Goal: Task Accomplishment & Management: Manage account settings

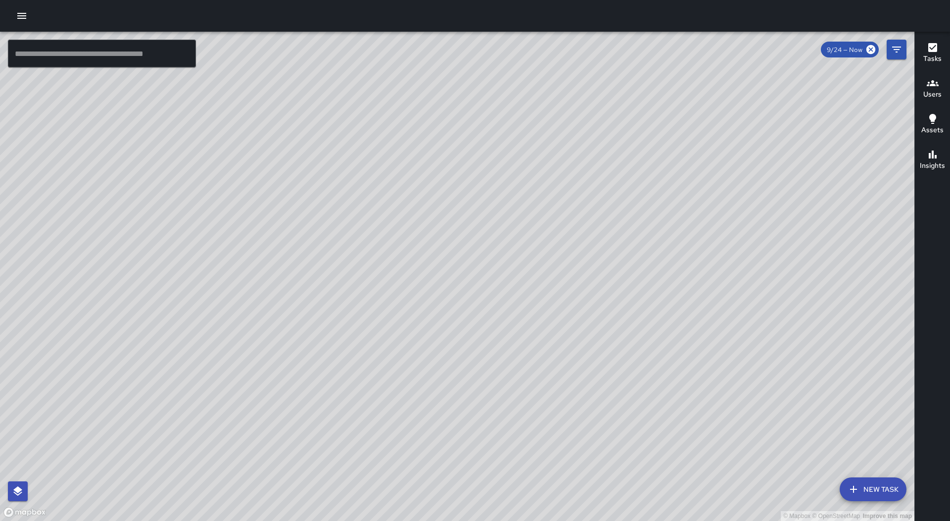
click at [15, 14] on button "button" at bounding box center [22, 16] width 20 height 20
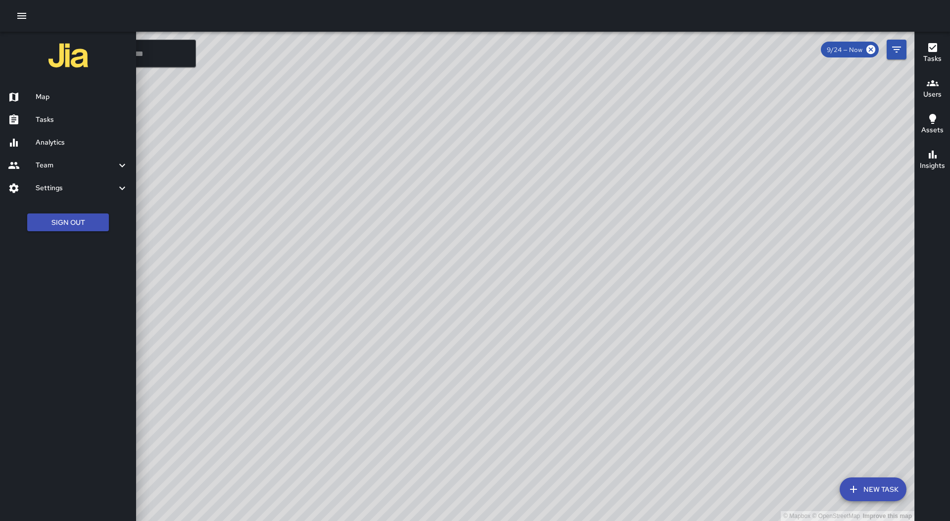
click at [62, 114] on h6 "Tasks" at bounding box center [82, 119] width 93 height 11
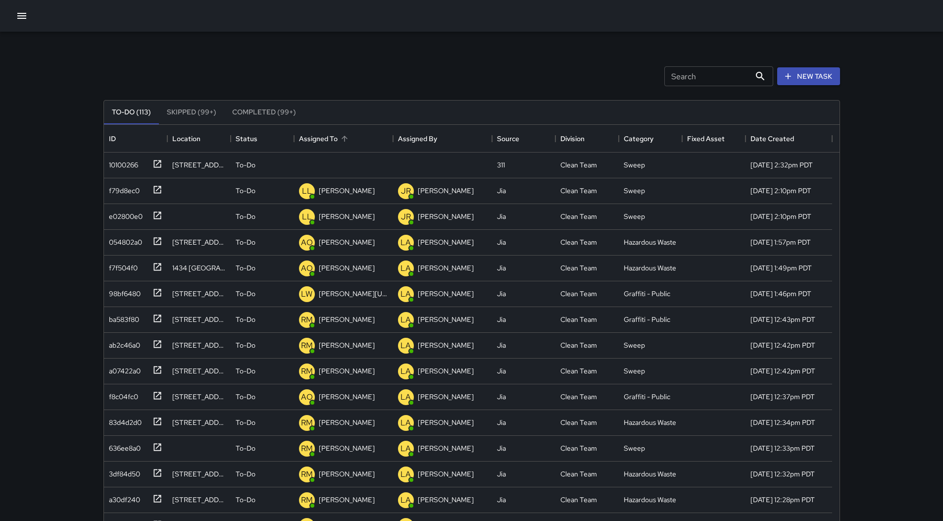
scroll to position [412, 728]
click at [353, 135] on div "Assigned To" at bounding box center [343, 139] width 89 height 28
click at [130, 155] on div "10100266" at bounding box center [133, 163] width 57 height 16
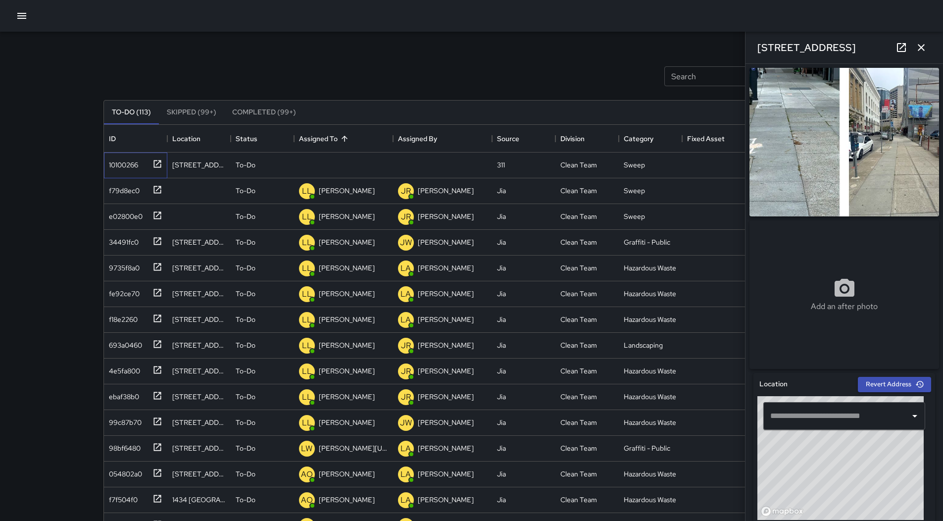
type input "**********"
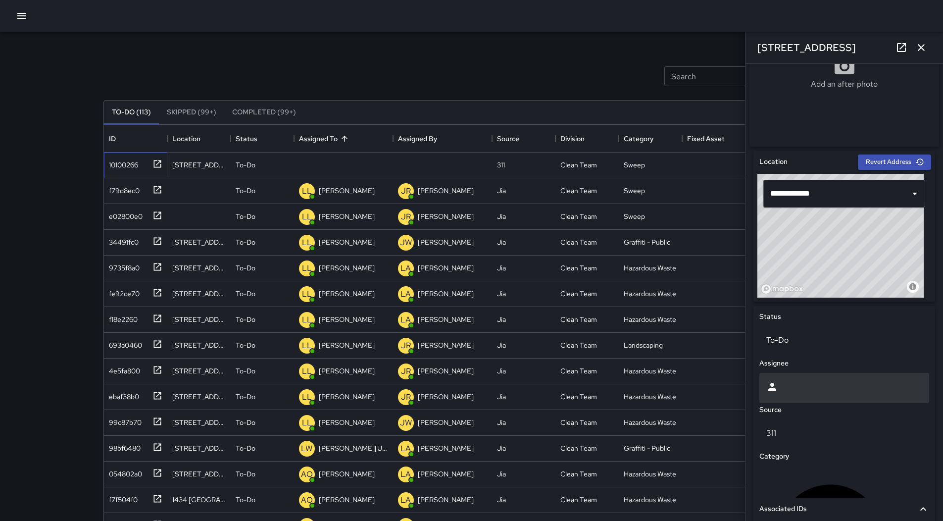
scroll to position [221, 0]
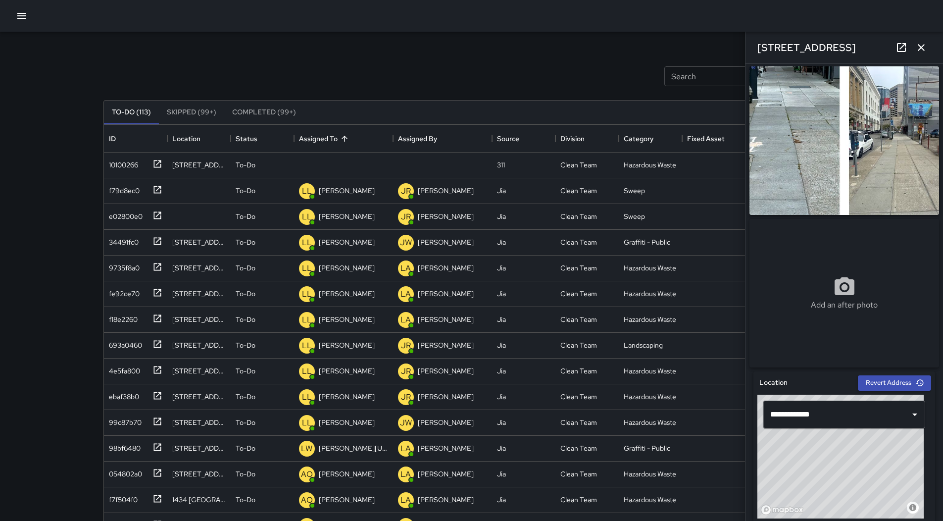
scroll to position [0, 0]
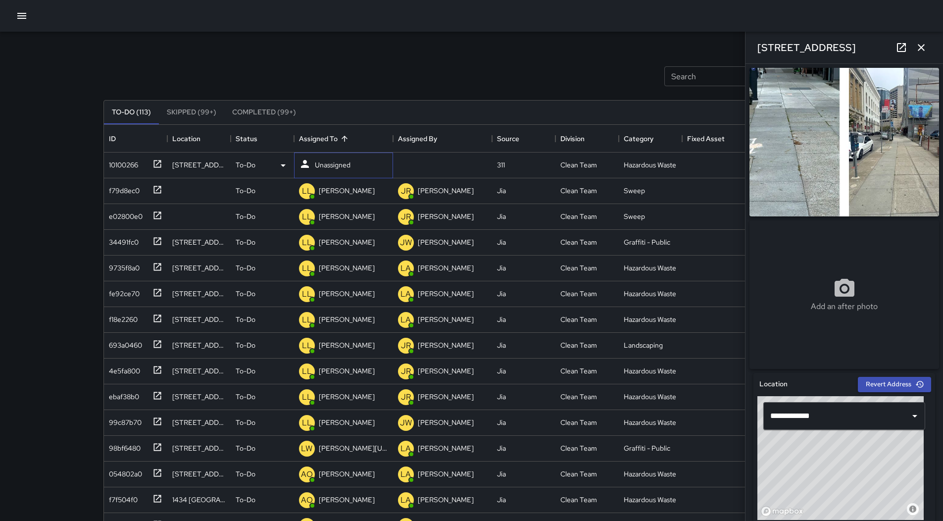
click at [332, 163] on p "Unassigned" at bounding box center [333, 165] width 36 height 10
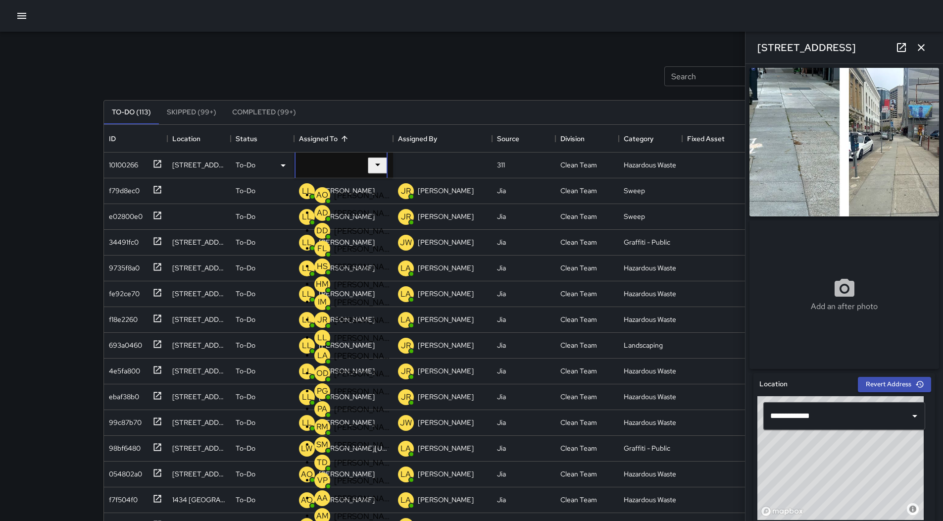
click at [373, 309] on div "[PERSON_NAME]" at bounding box center [363, 302] width 62 height 14
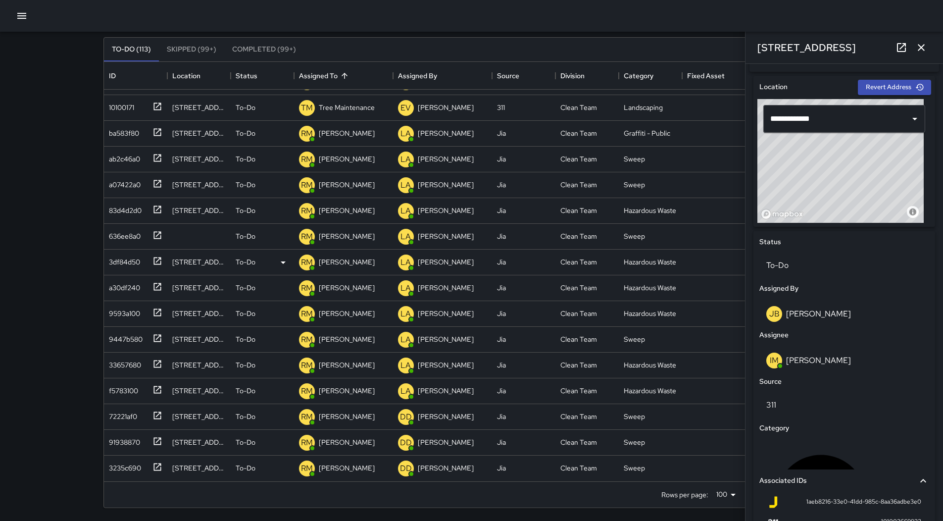
scroll to position [64, 0]
click at [925, 49] on icon "button" at bounding box center [921, 48] width 12 height 12
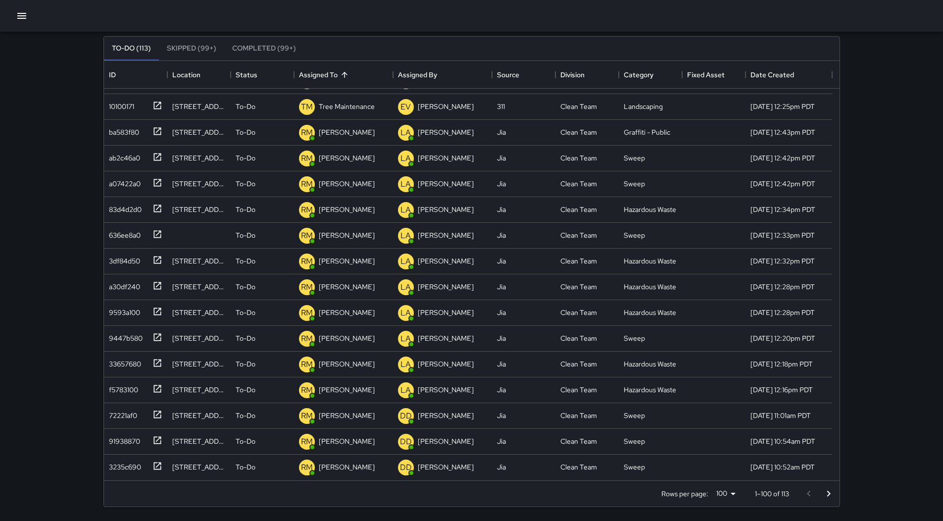
click at [830, 494] on icon "Go to next page" at bounding box center [828, 493] width 12 height 12
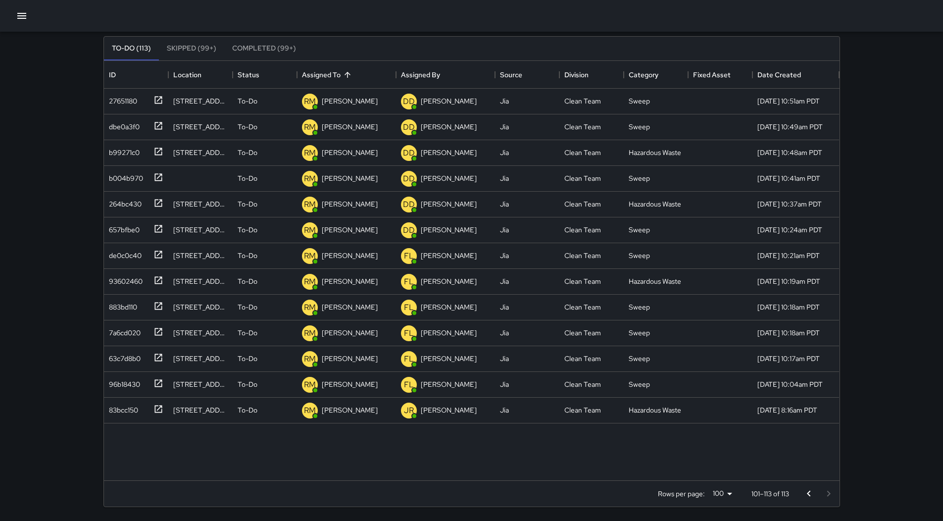
click at [810, 494] on icon "Go to previous page" at bounding box center [809, 493] width 12 height 12
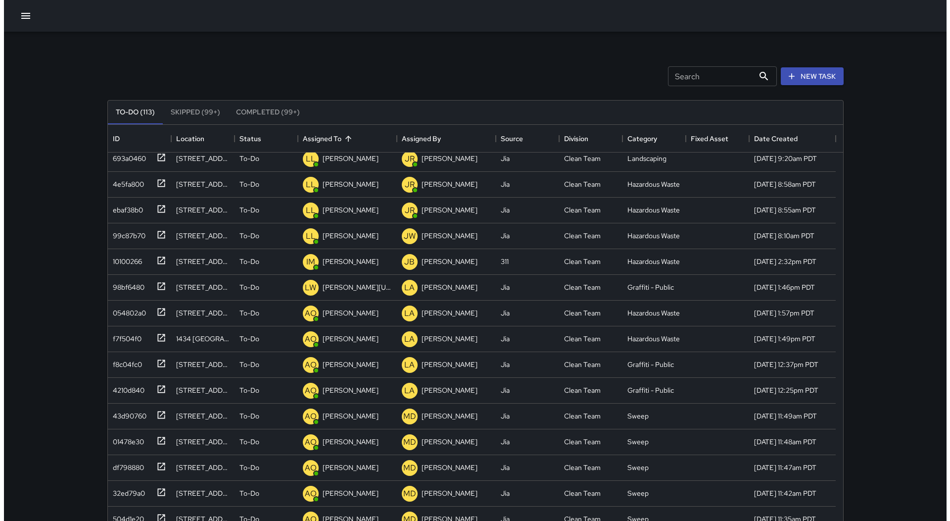
scroll to position [0, 0]
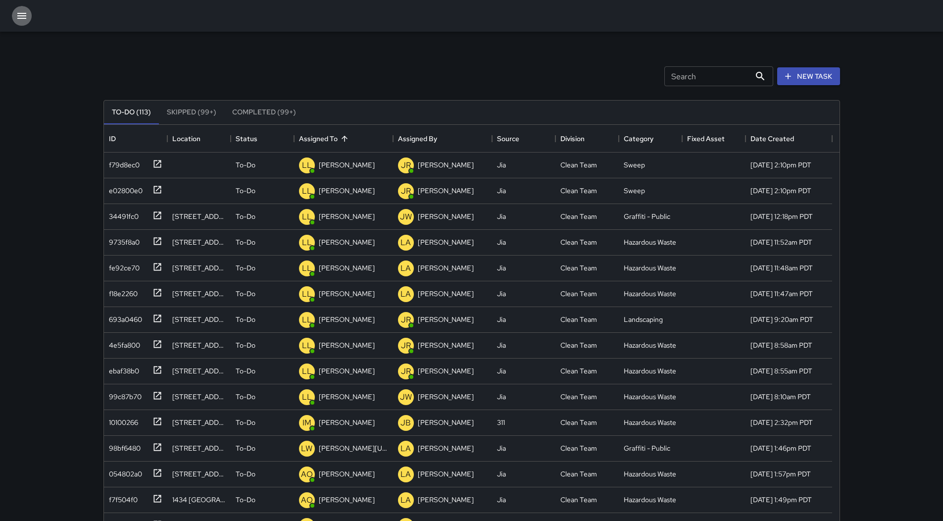
click at [23, 14] on icon "button" at bounding box center [22, 16] width 12 height 12
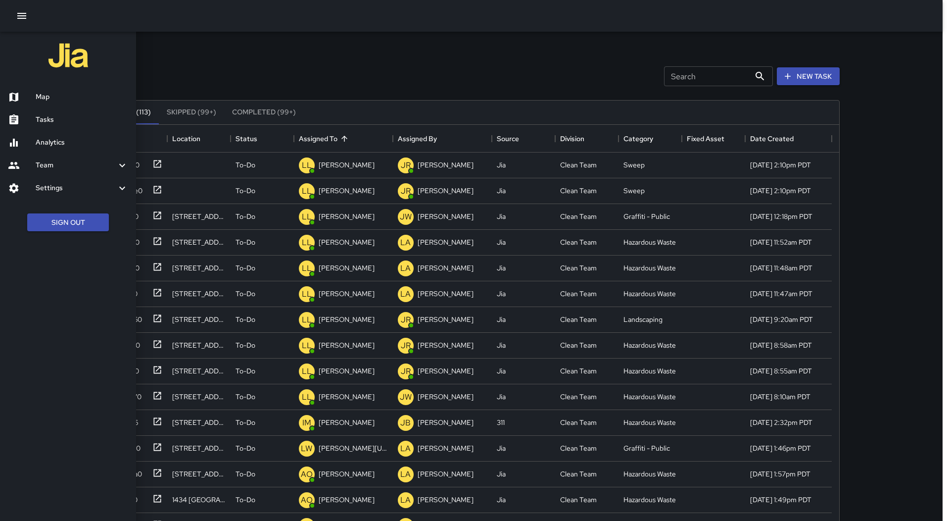
click at [76, 76] on div at bounding box center [68, 57] width 136 height 50
click at [53, 91] on div "Map" at bounding box center [68, 97] width 136 height 23
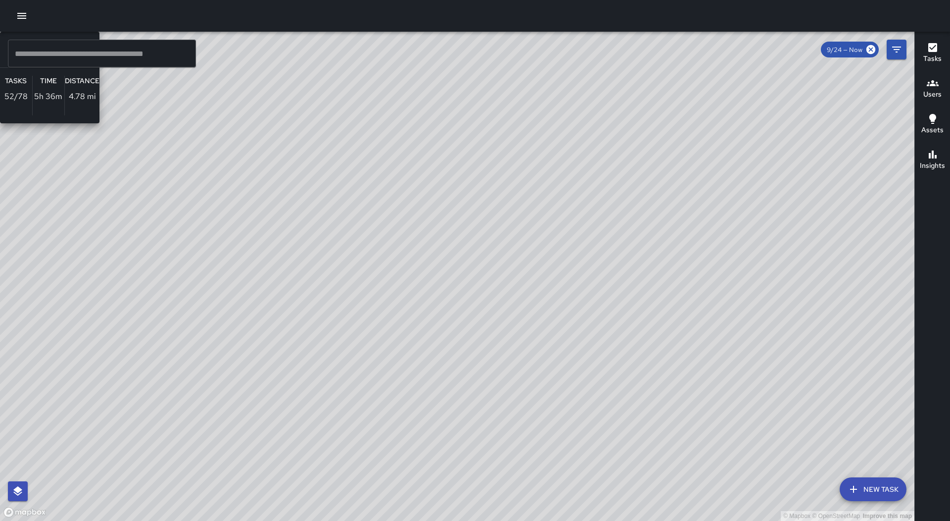
click at [388, 215] on div "© Mapbox © OpenStreetMap Improve this map RM [PERSON_NAME] Ambassador Tasks 52 …" at bounding box center [457, 276] width 914 height 489
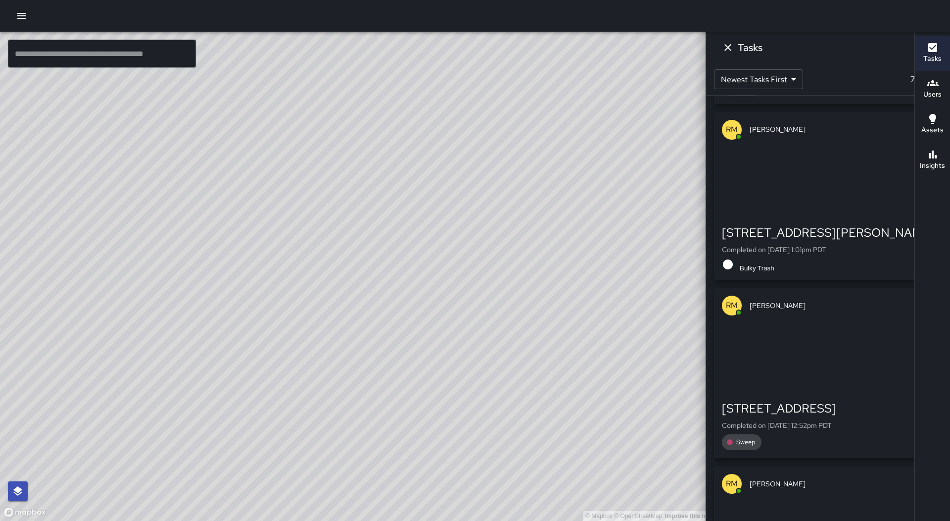
scroll to position [2898, 0]
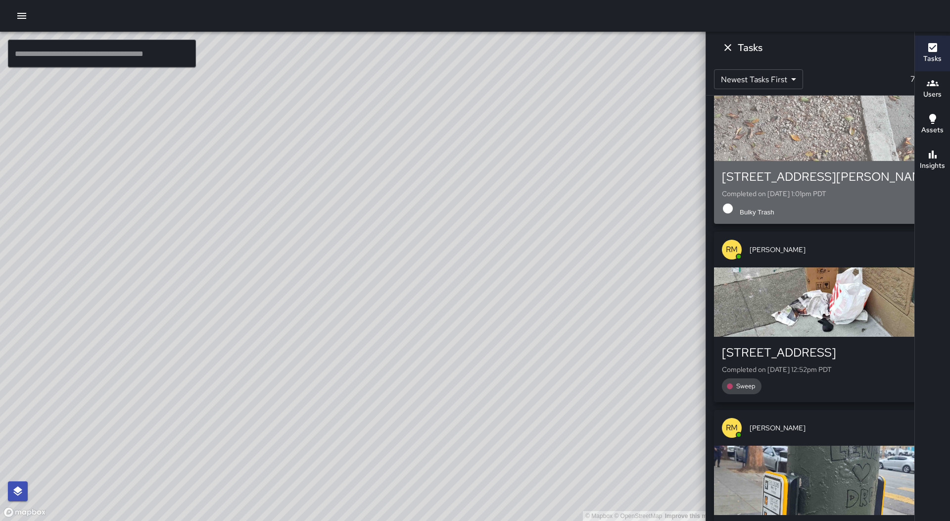
drag, startPoint x: 813, startPoint y: 182, endPoint x: 805, endPoint y: 182, distance: 7.4
click at [809, 182] on div "[STREET_ADDRESS][PERSON_NAME]" at bounding box center [828, 177] width 212 height 16
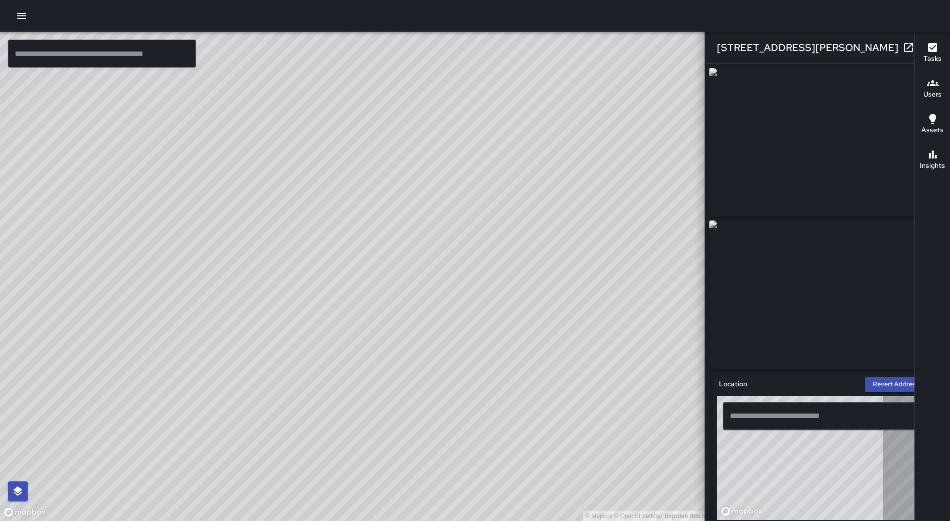
type input "**********"
click at [922, 43] on icon "button" at bounding box center [928, 48] width 12 height 12
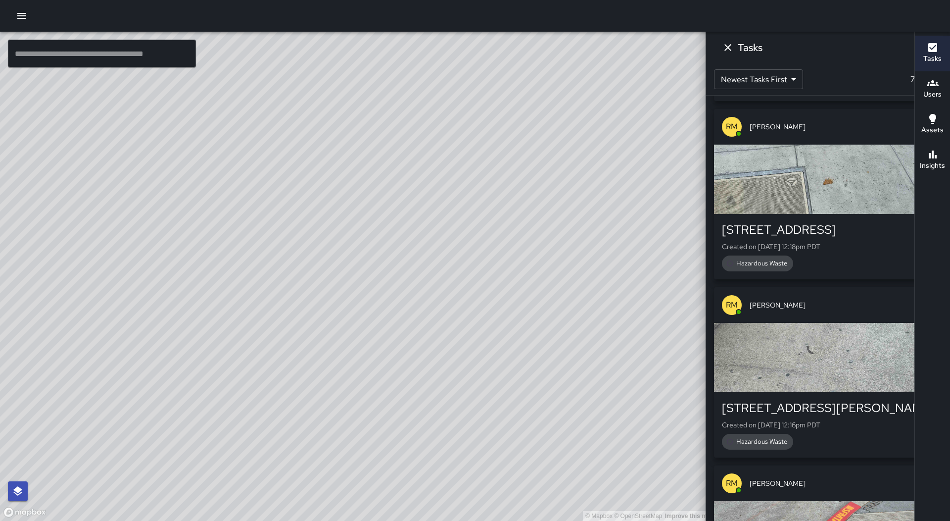
scroll to position [4630, 0]
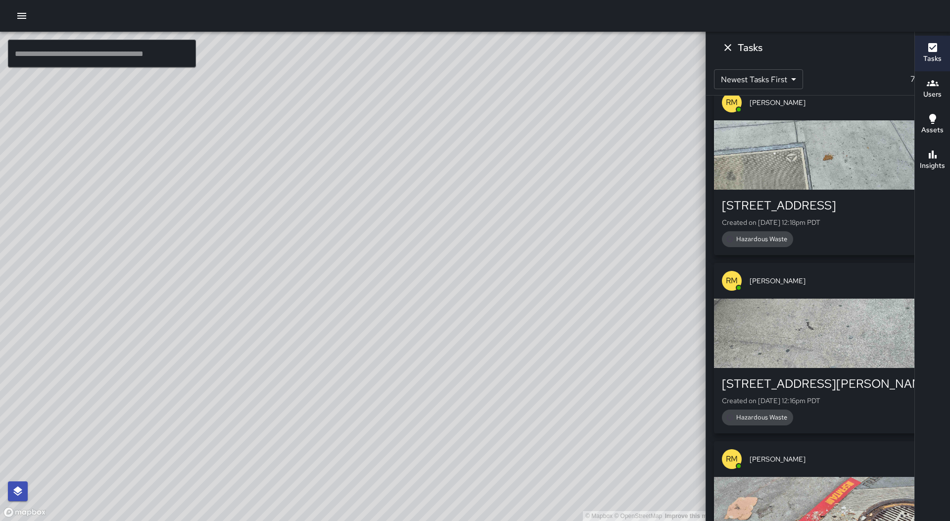
drag, startPoint x: 748, startPoint y: 44, endPoint x: 743, endPoint y: 44, distance: 5.4
click at [738, 44] on button "Dismiss" at bounding box center [728, 48] width 20 height 20
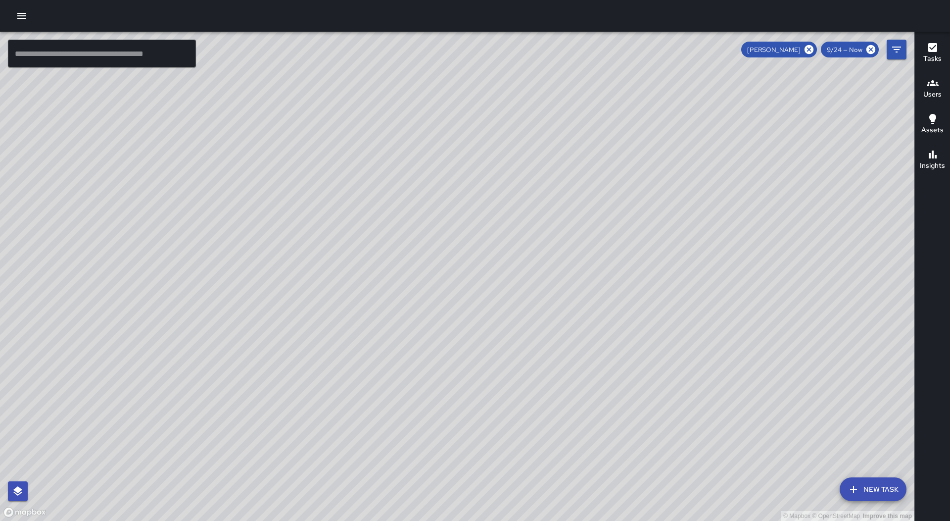
drag, startPoint x: 767, startPoint y: 238, endPoint x: 436, endPoint y: 285, distance: 334.9
click at [436, 285] on div "© Mapbox © OpenStreetMap Improve this map" at bounding box center [457, 276] width 914 height 489
click at [345, 180] on div "© Mapbox © OpenStreetMap Improve this map RM [PERSON_NAME] Ambassador Tasks 53 …" at bounding box center [457, 276] width 914 height 489
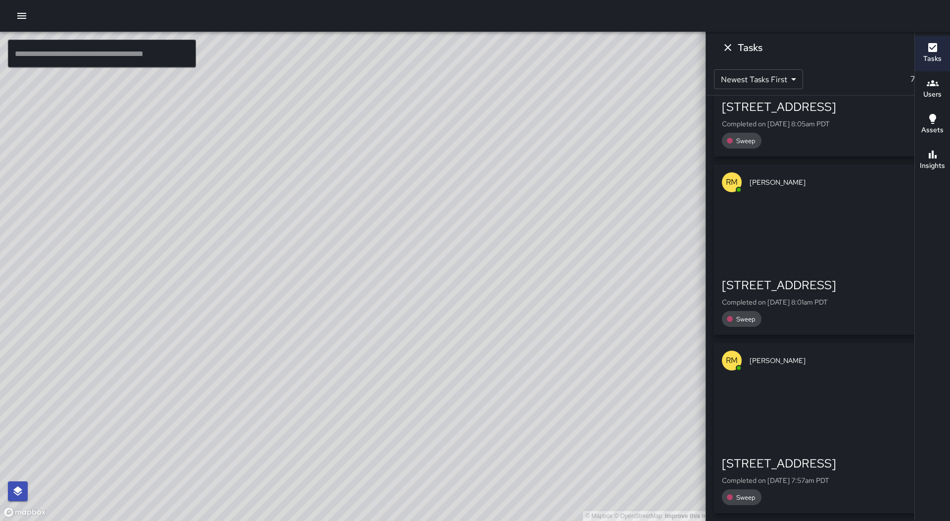
scroll to position [13447, 0]
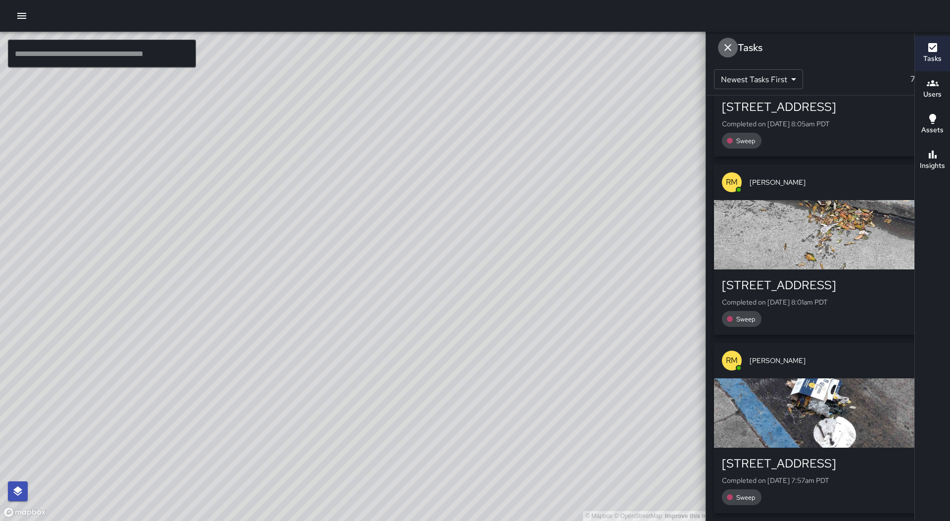
click at [734, 50] on icon "Dismiss" at bounding box center [728, 48] width 12 height 12
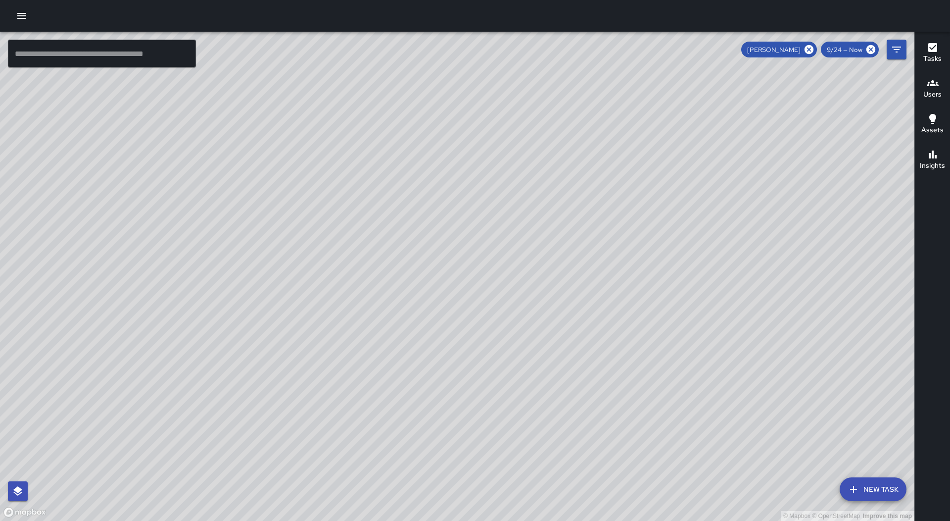
drag, startPoint x: 809, startPoint y: 48, endPoint x: 769, endPoint y: 107, distance: 71.2
click at [811, 48] on icon at bounding box center [809, 49] width 11 height 11
drag, startPoint x: 917, startPoint y: 47, endPoint x: 931, endPoint y: 49, distance: 13.5
click at [919, 47] on button "Tasks" at bounding box center [932, 54] width 35 height 36
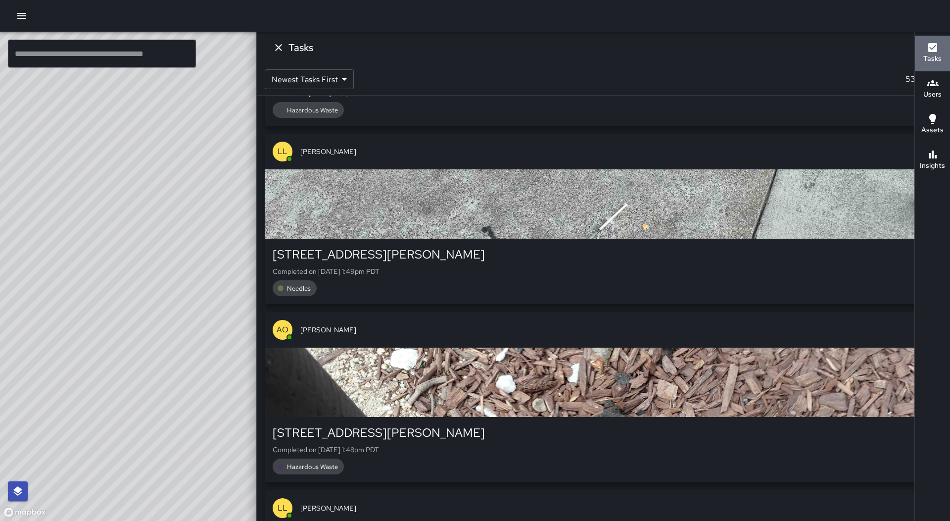
click at [932, 49] on icon "button" at bounding box center [933, 48] width 12 height 12
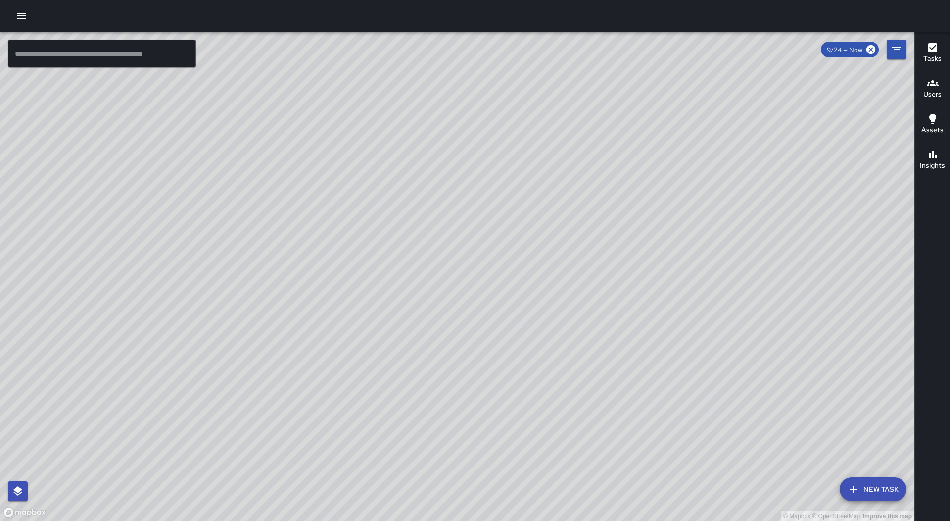
click at [937, 52] on icon "button" at bounding box center [933, 48] width 12 height 12
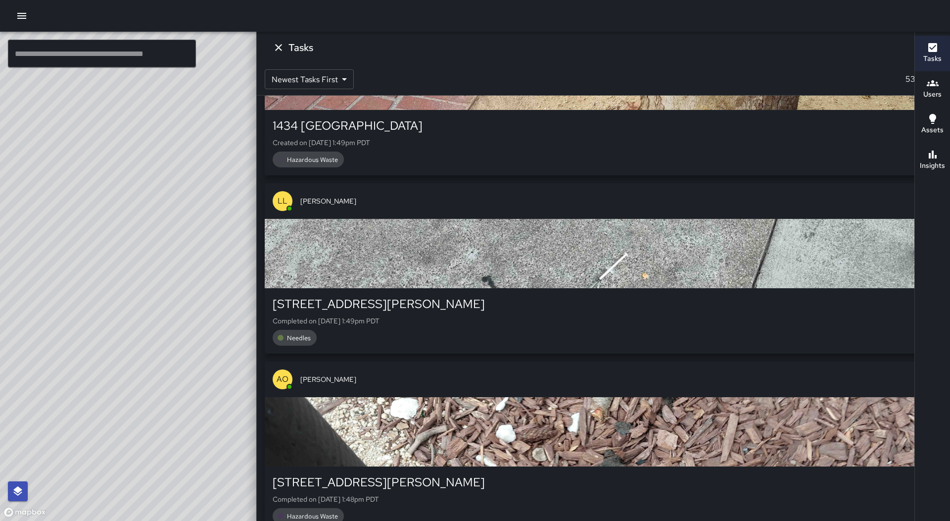
scroll to position [13200, 0]
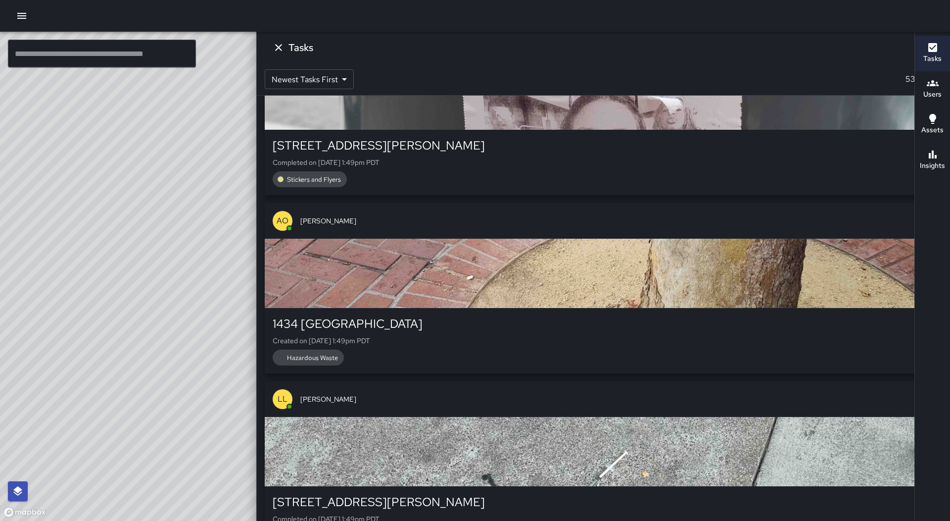
click at [819, 167] on p "Completed on [DATE] 1:49pm PDT" at bounding box center [604, 162] width 662 height 10
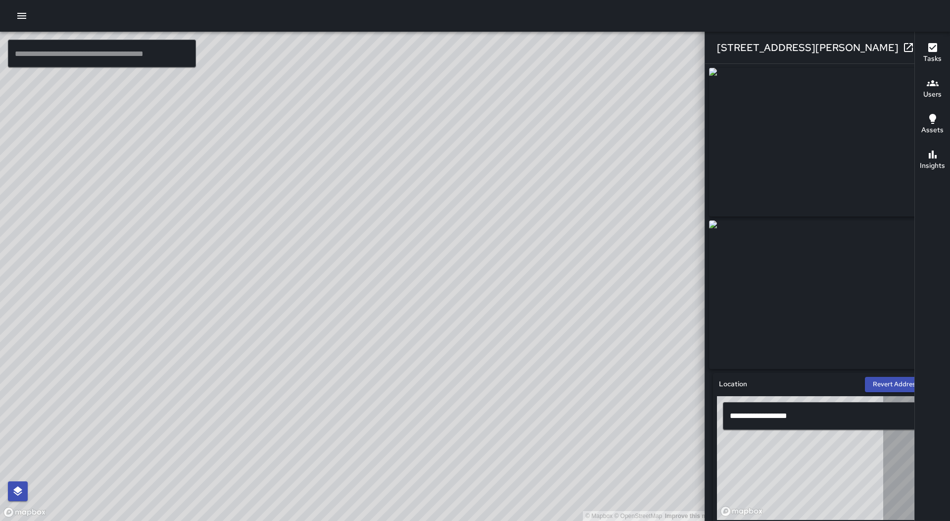
type input "**********"
click at [925, 46] on icon "button" at bounding box center [928, 47] width 7 height 7
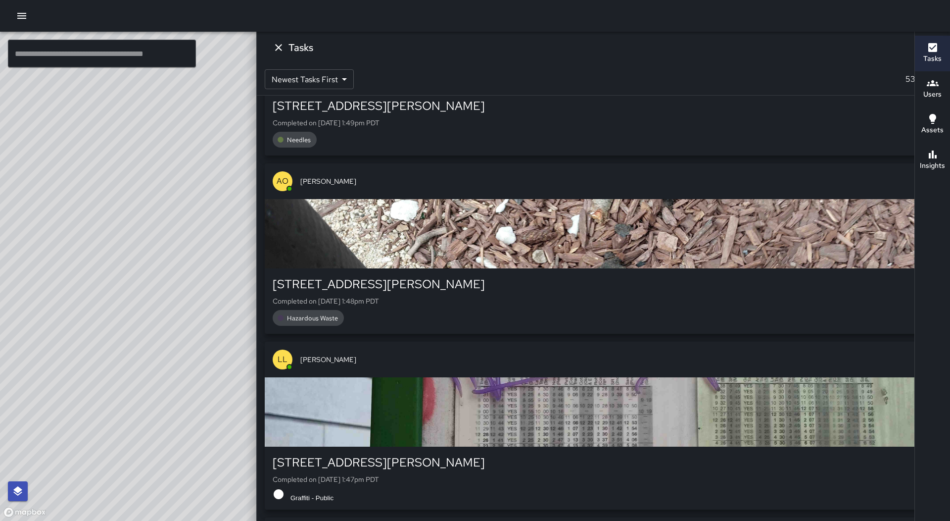
scroll to position [13793, 0]
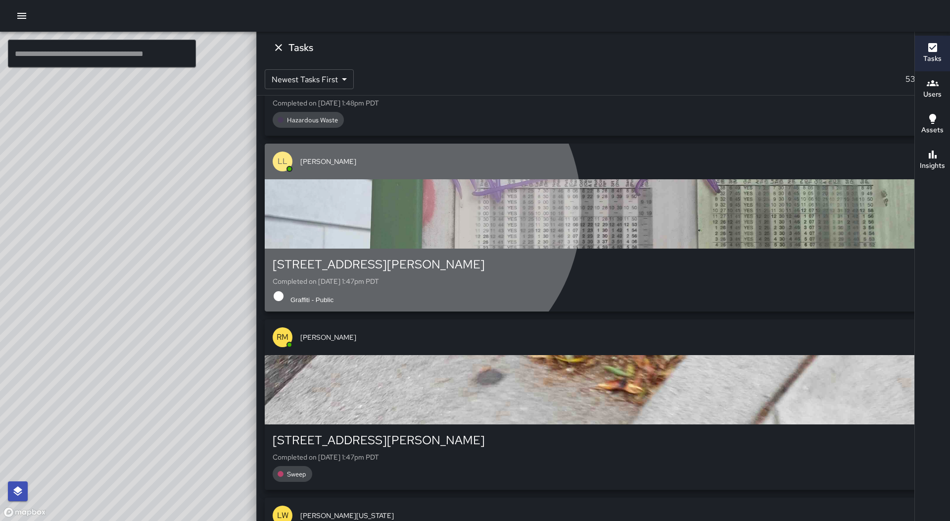
click at [865, 232] on div "button" at bounding box center [603, 213] width 677 height 69
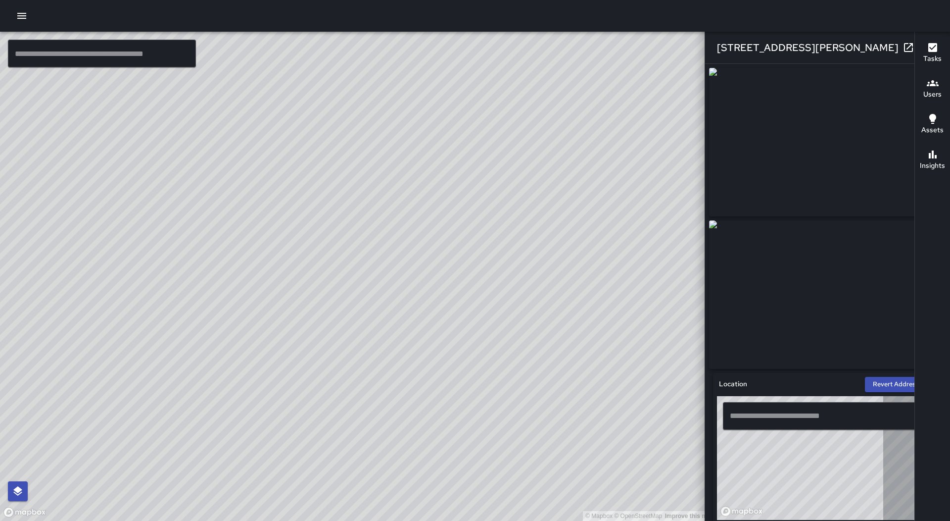
type input "**********"
click at [922, 43] on icon "button" at bounding box center [928, 48] width 12 height 12
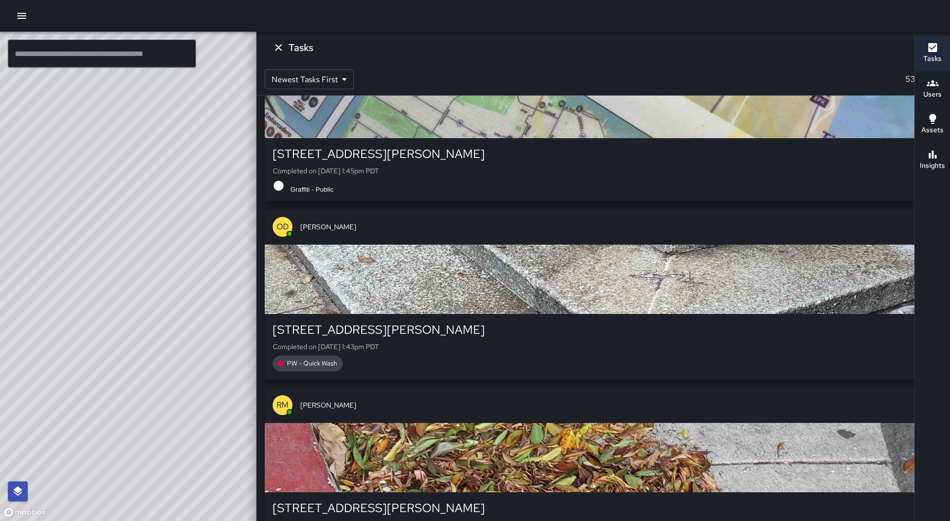
scroll to position [14981, 0]
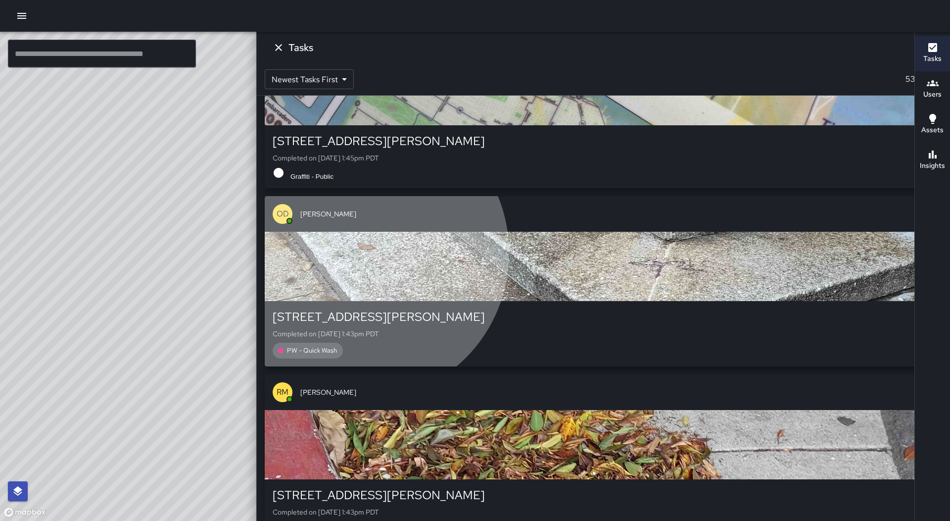
click at [820, 283] on div "button" at bounding box center [603, 266] width 677 height 69
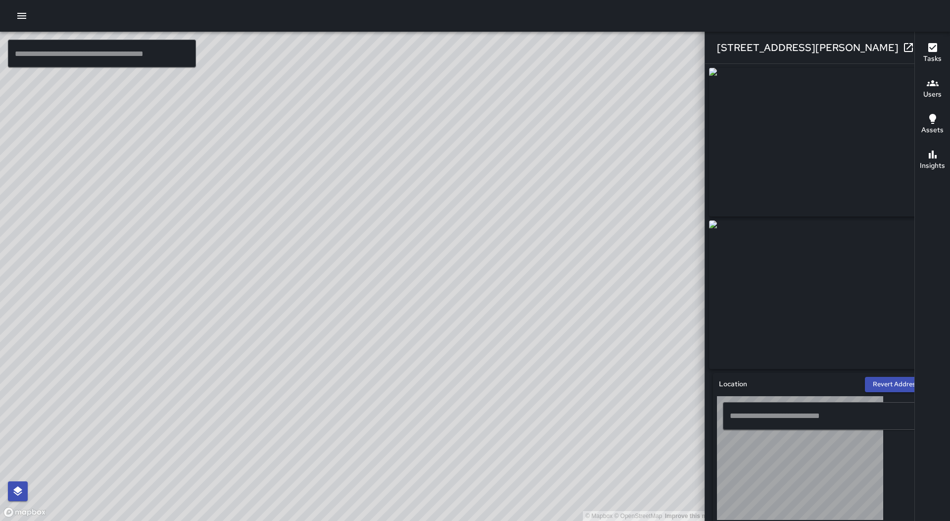
type input "**********"
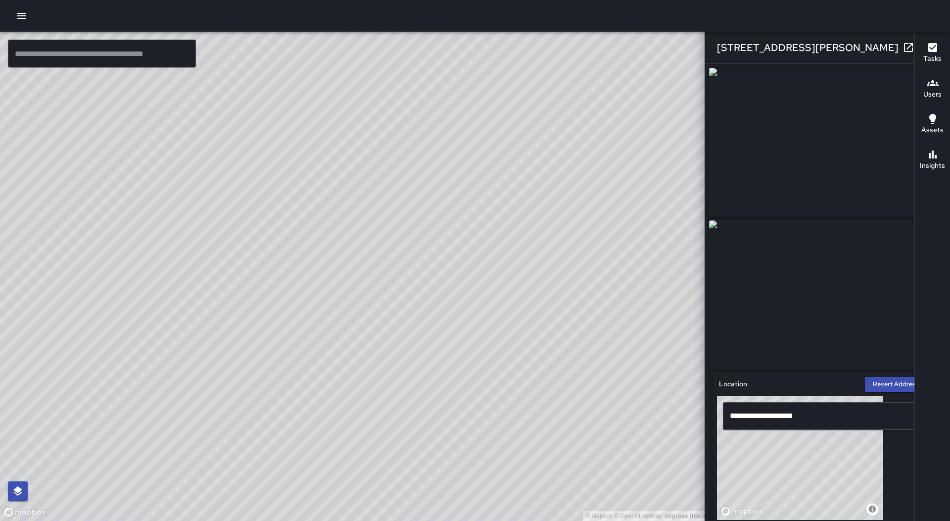
click at [918, 44] on button "button" at bounding box center [928, 48] width 20 height 20
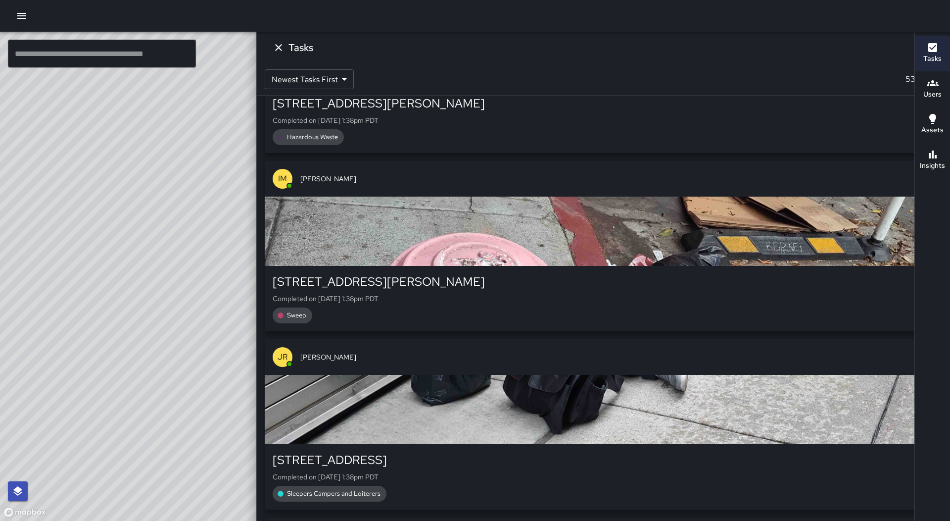
scroll to position [16267, 0]
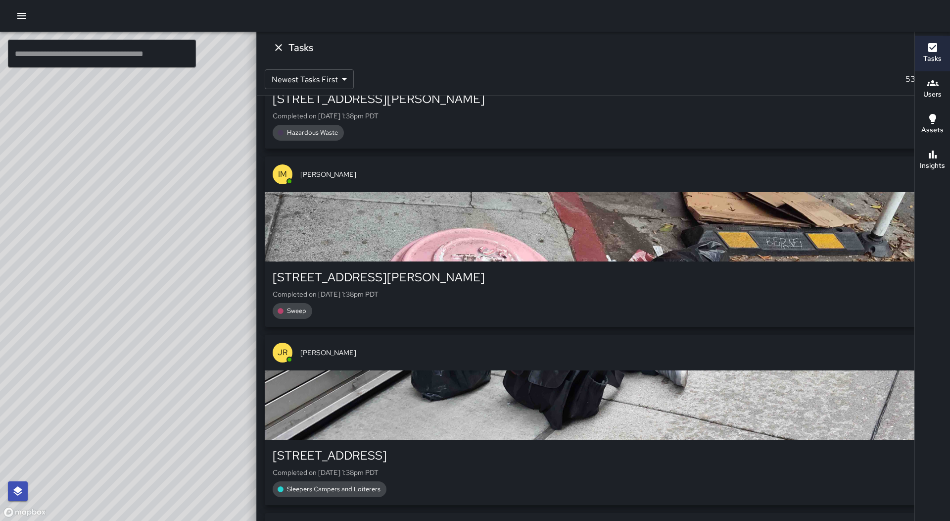
click at [814, 192] on div "IM [PERSON_NAME]" at bounding box center [603, 174] width 677 height 36
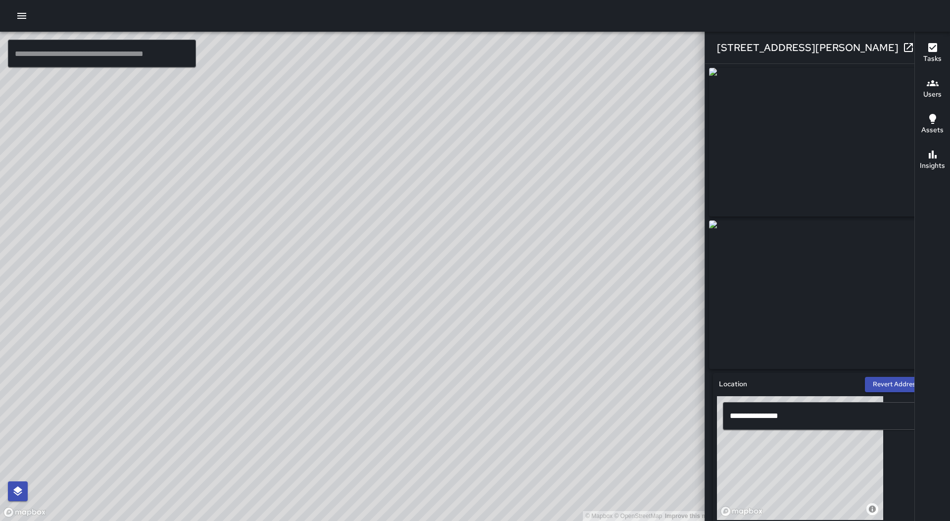
click at [925, 45] on icon "button" at bounding box center [928, 47] width 7 height 7
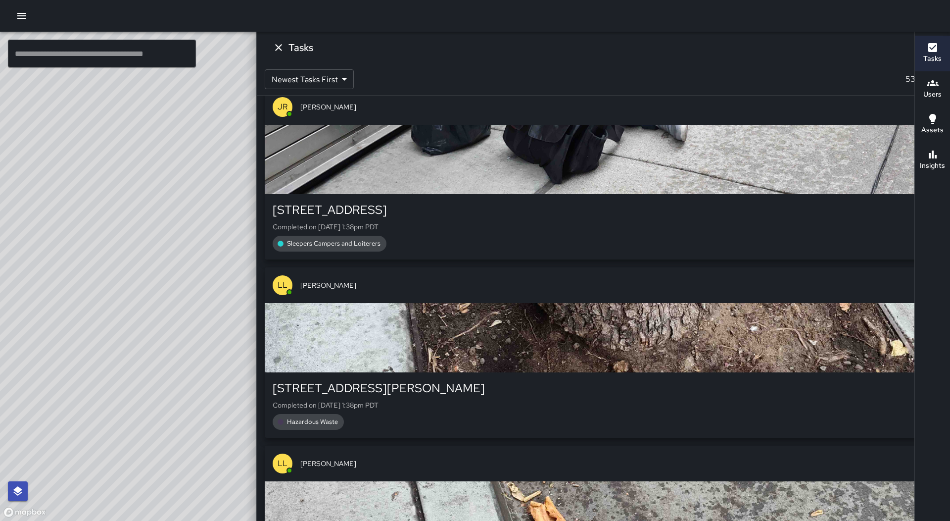
scroll to position [16515, 0]
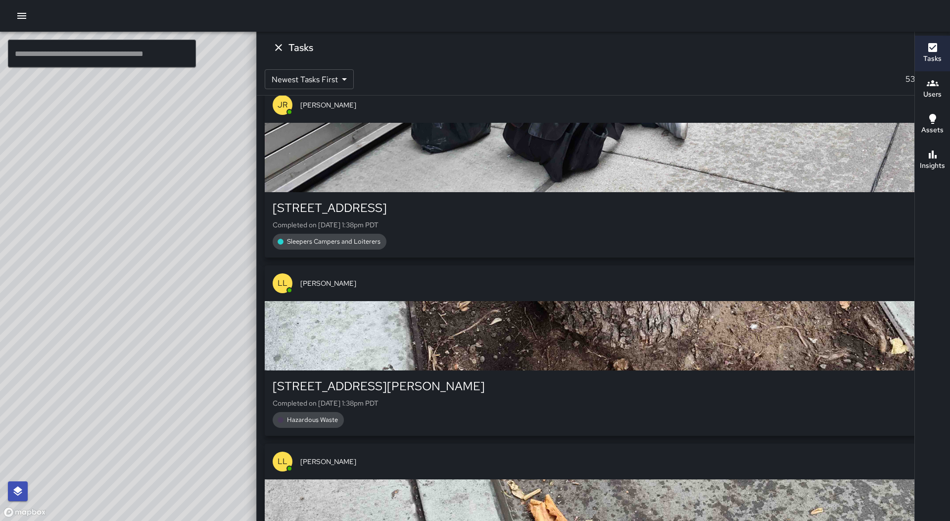
click at [804, 228] on div "[STREET_ADDRESS] Completed on [DATE] 1:38pm PDT Sleepers Campers and Loiterers" at bounding box center [603, 224] width 677 height 65
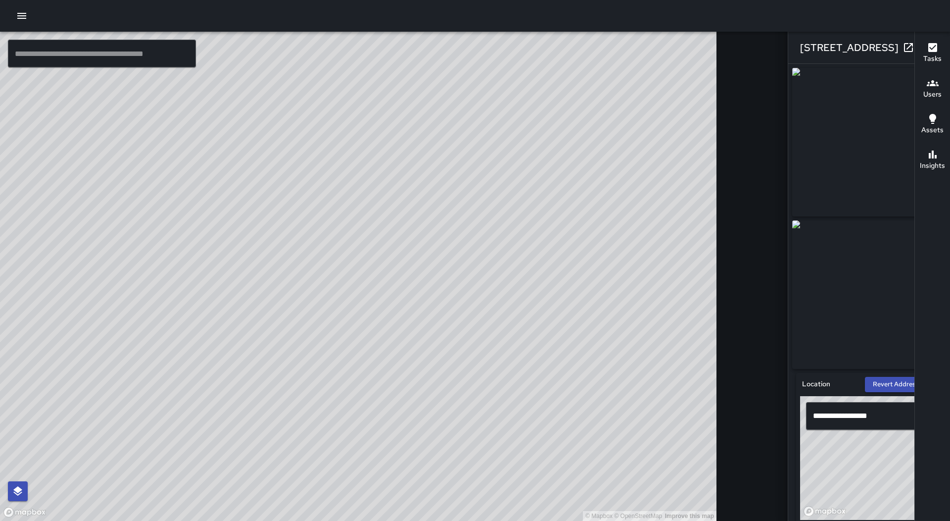
click at [925, 46] on icon "button" at bounding box center [928, 47] width 7 height 7
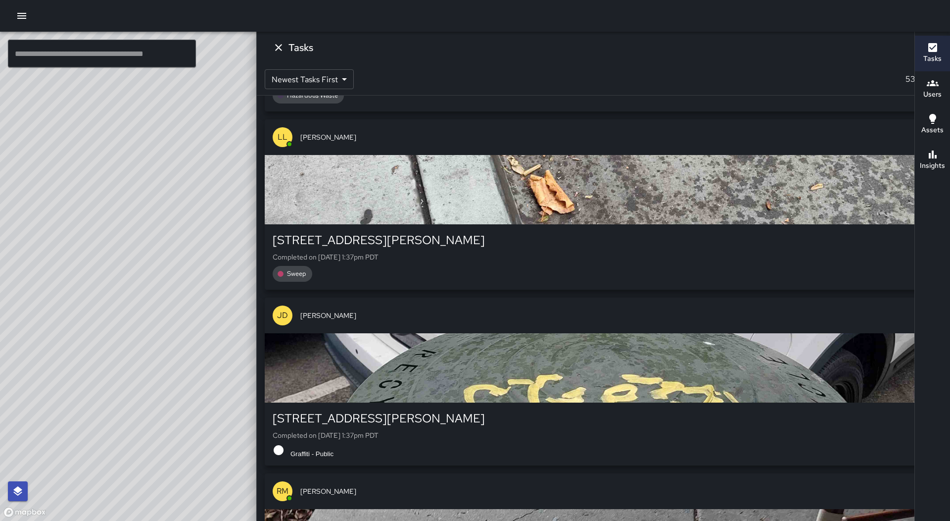
scroll to position [16960, 0]
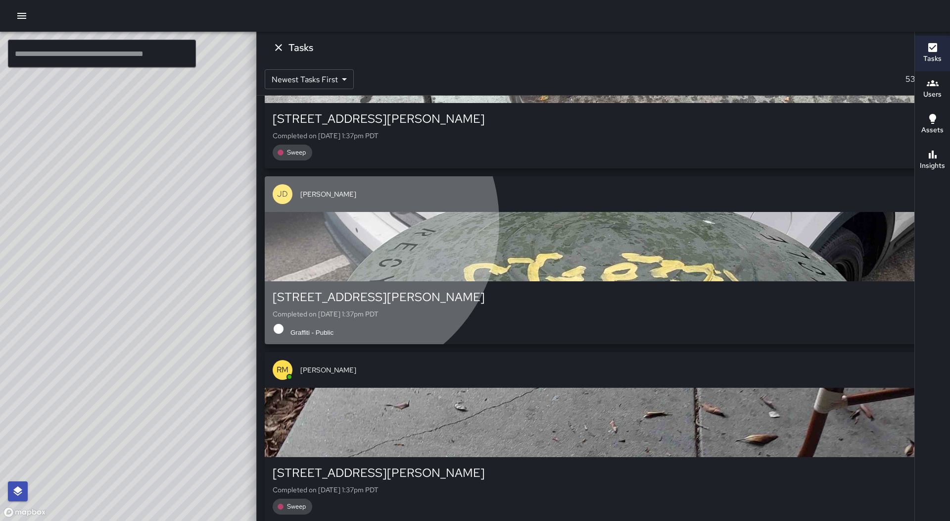
drag, startPoint x: 798, startPoint y: 252, endPoint x: 800, endPoint y: 258, distance: 6.1
click at [800, 257] on div "button" at bounding box center [603, 246] width 677 height 69
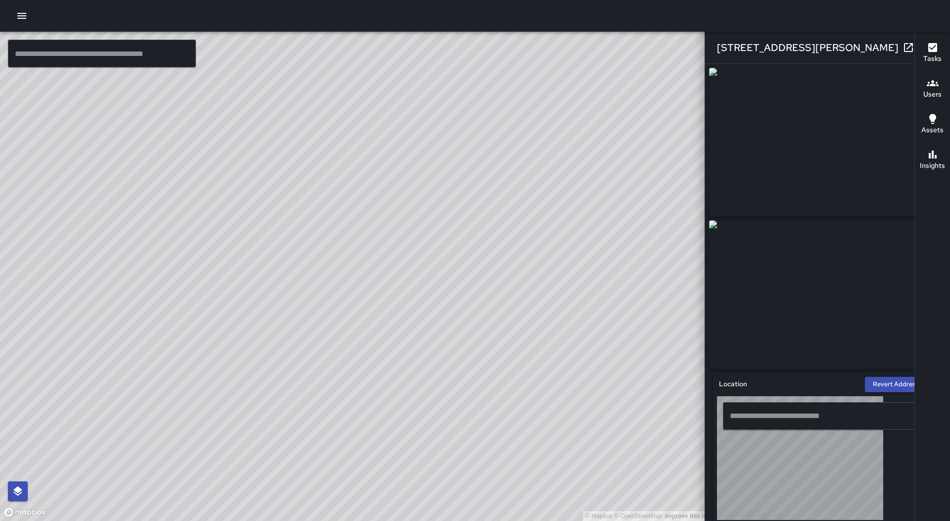
type input "**********"
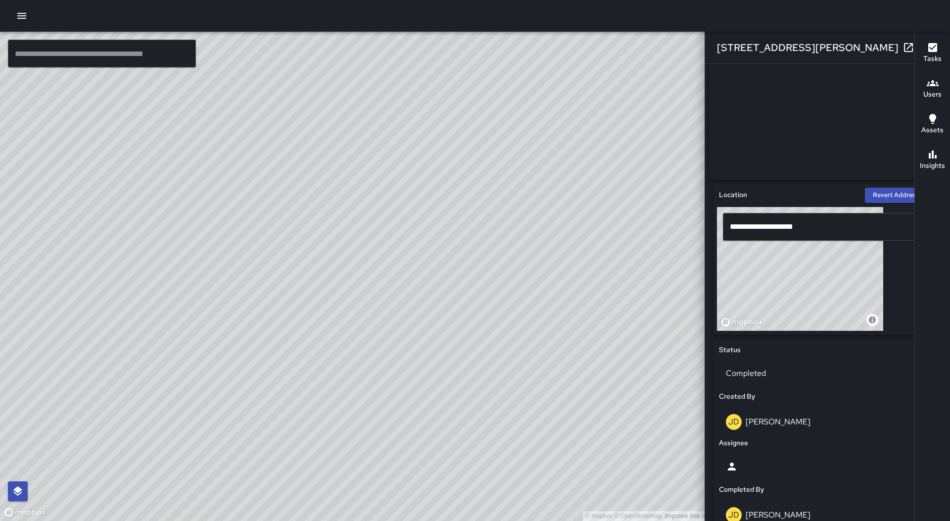
scroll to position [198, 0]
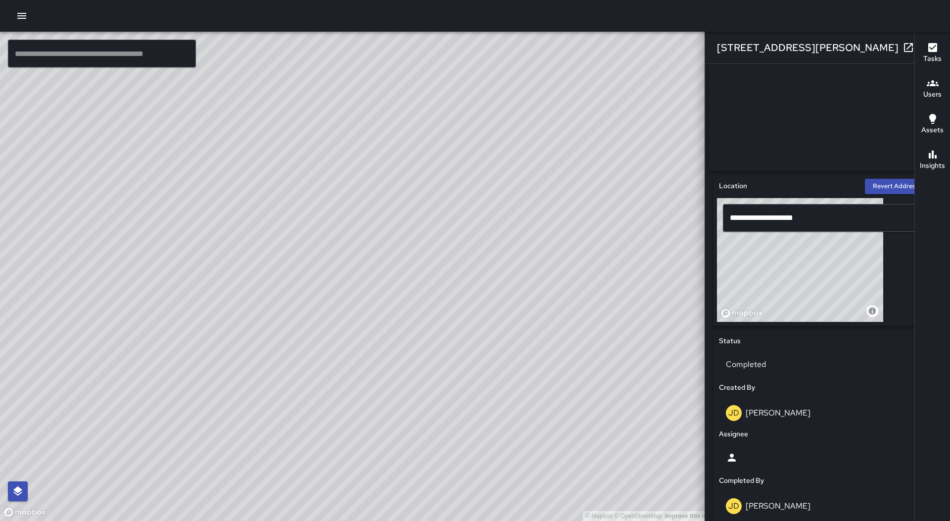
click at [925, 48] on icon "button" at bounding box center [928, 47] width 7 height 7
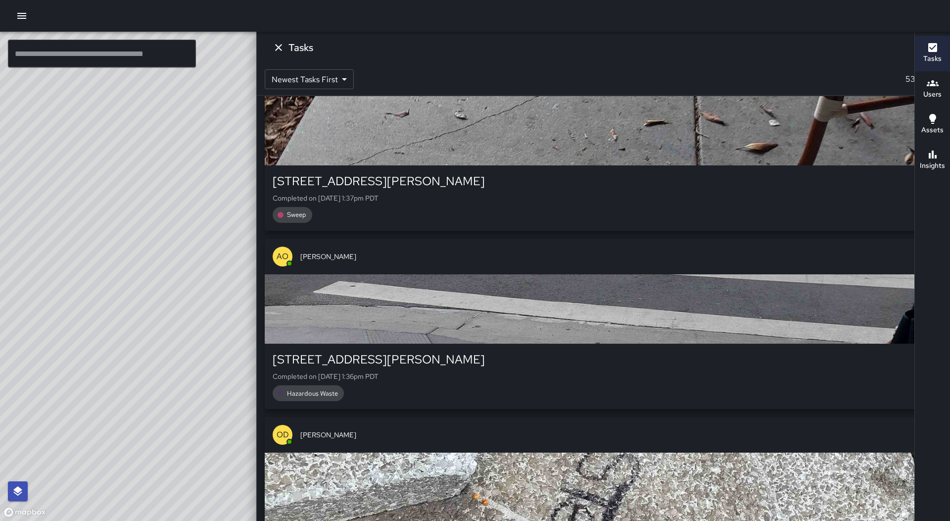
scroll to position [17257, 0]
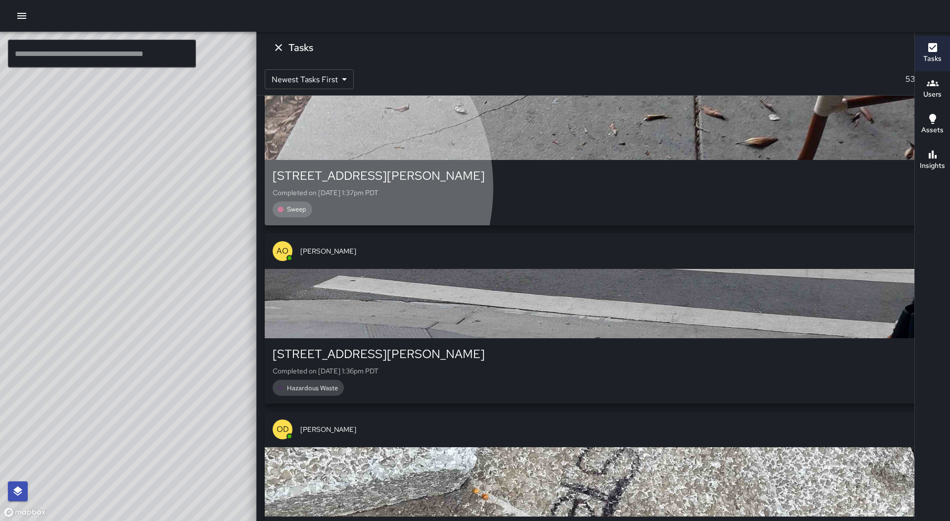
click at [762, 197] on p "Completed on [DATE] 1:37pm PDT" at bounding box center [604, 193] width 662 height 10
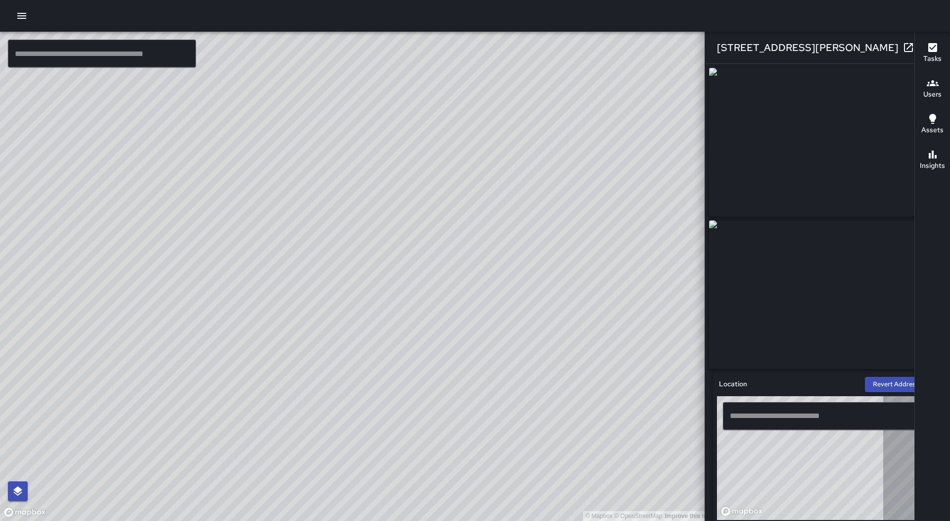
type input "**********"
click at [922, 47] on icon "button" at bounding box center [928, 48] width 12 height 12
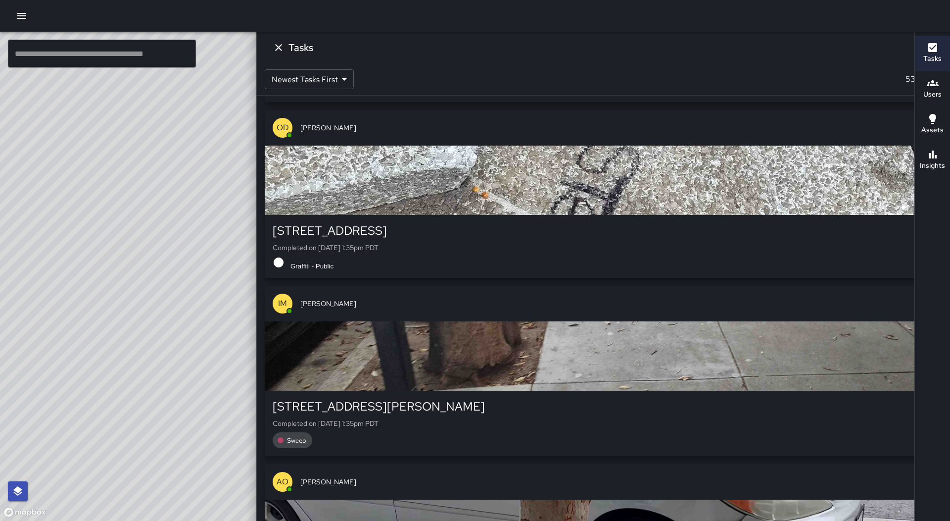
scroll to position [18088, 0]
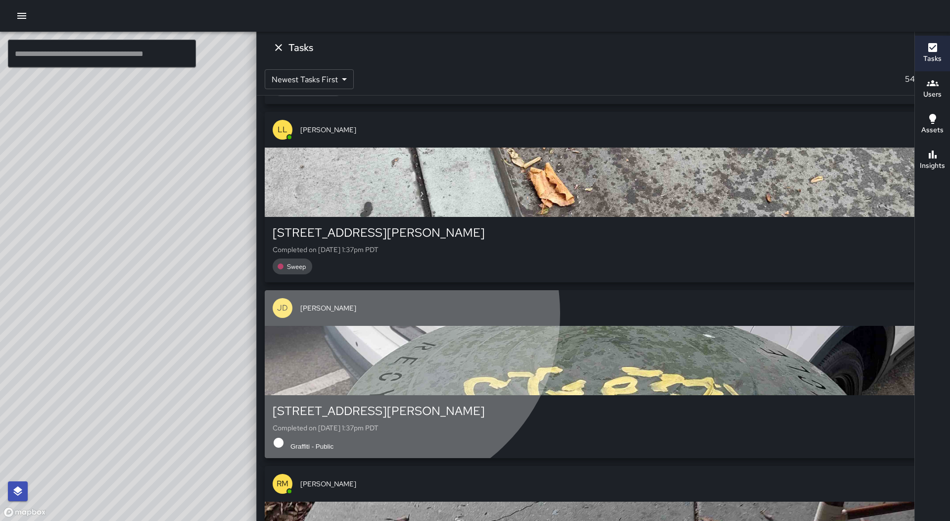
click at [835, 313] on span "[PERSON_NAME]" at bounding box center [617, 308] width 634 height 10
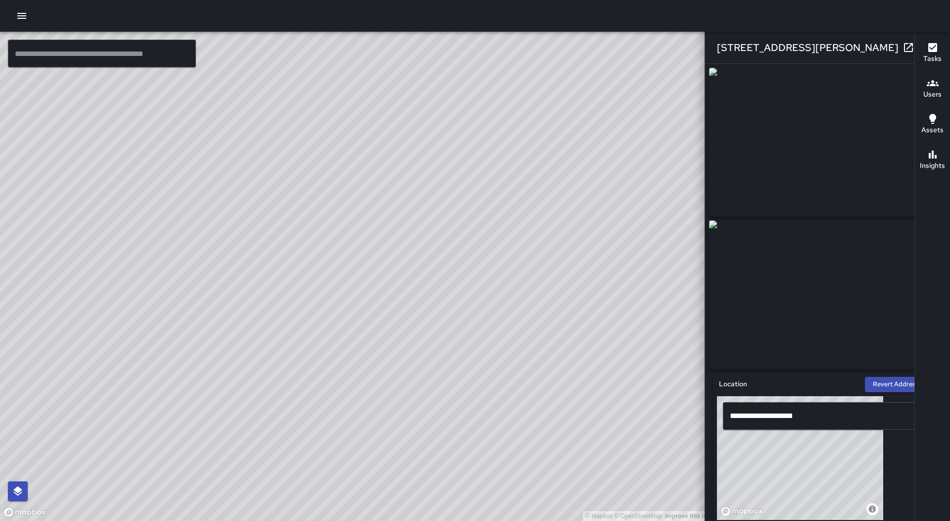
click at [922, 51] on icon "button" at bounding box center [928, 48] width 12 height 12
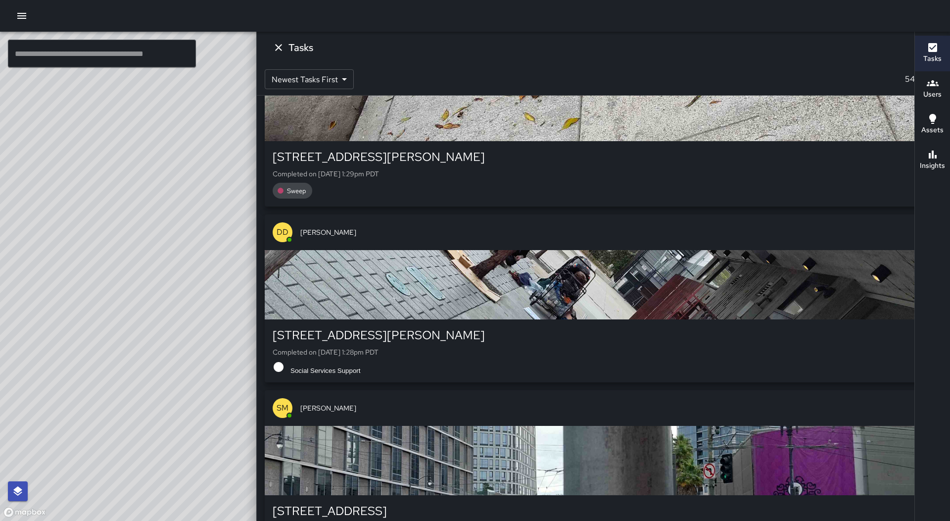
scroll to position [19771, 0]
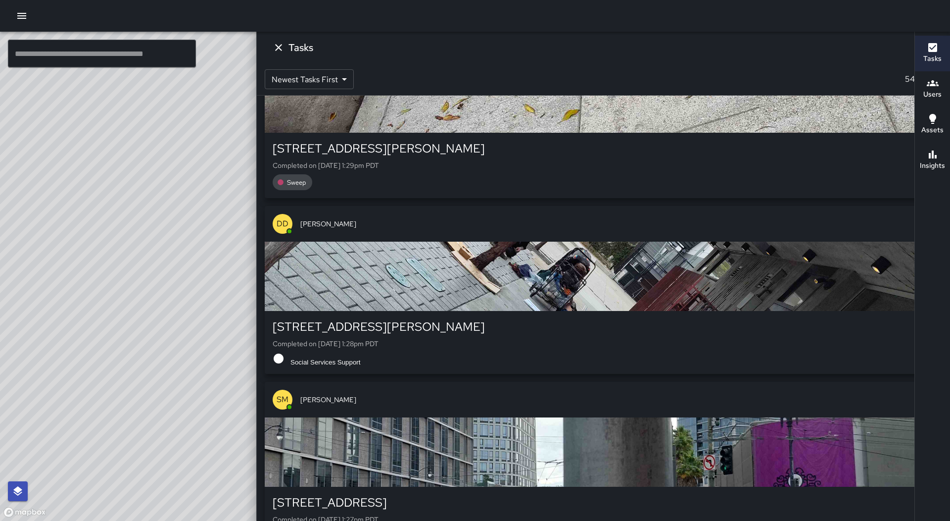
click at [796, 311] on div "button" at bounding box center [603, 275] width 677 height 69
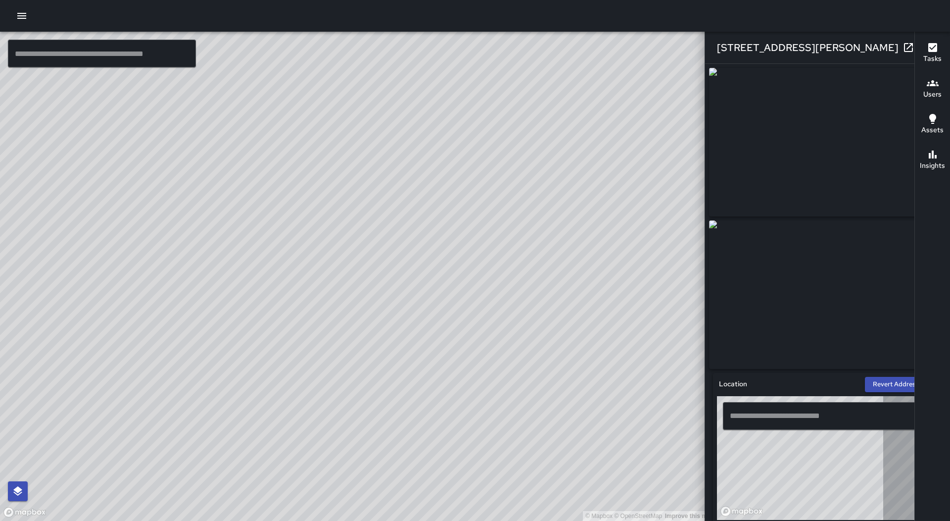
type input "**********"
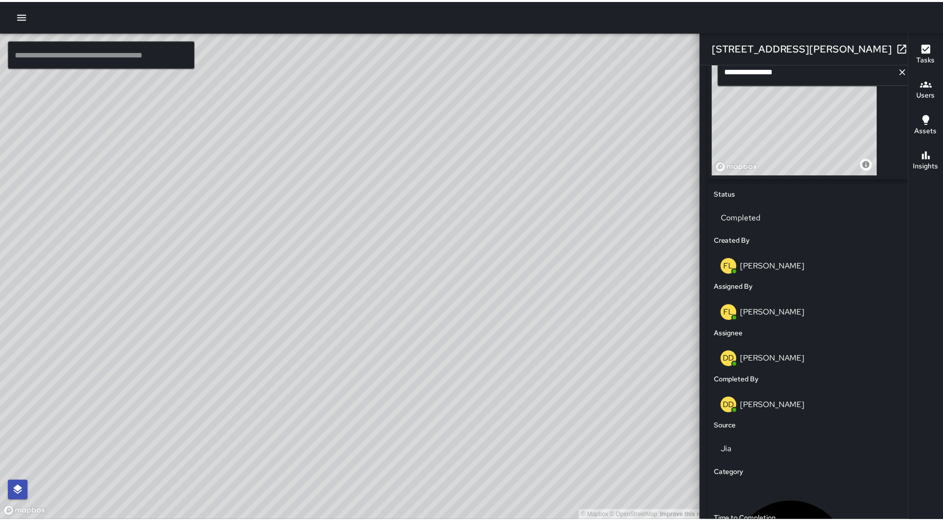
scroll to position [346, 0]
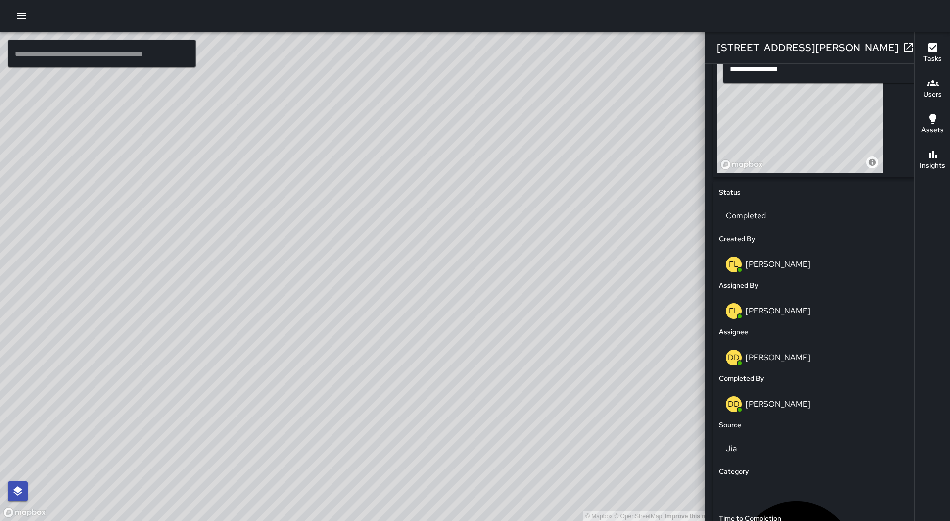
click at [922, 49] on icon "button" at bounding box center [928, 48] width 12 height 12
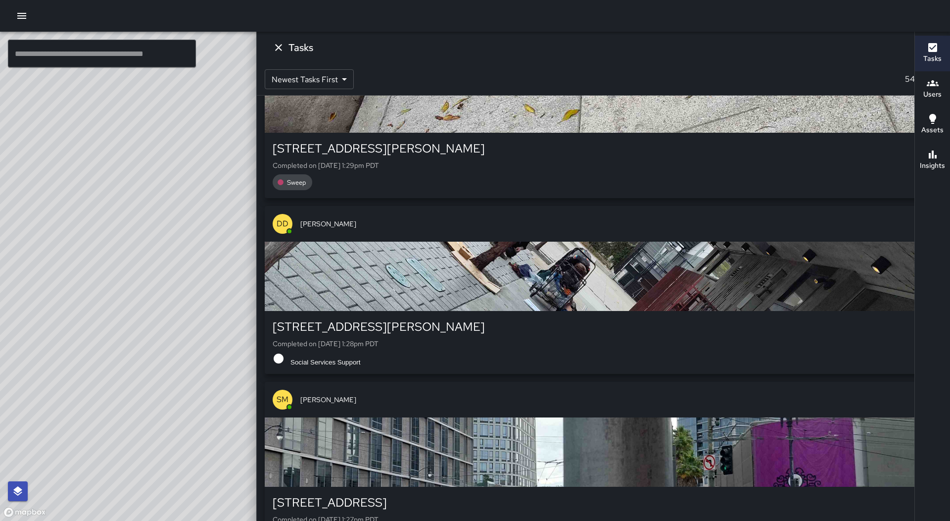
click at [285, 50] on icon "Dismiss" at bounding box center [279, 48] width 12 height 12
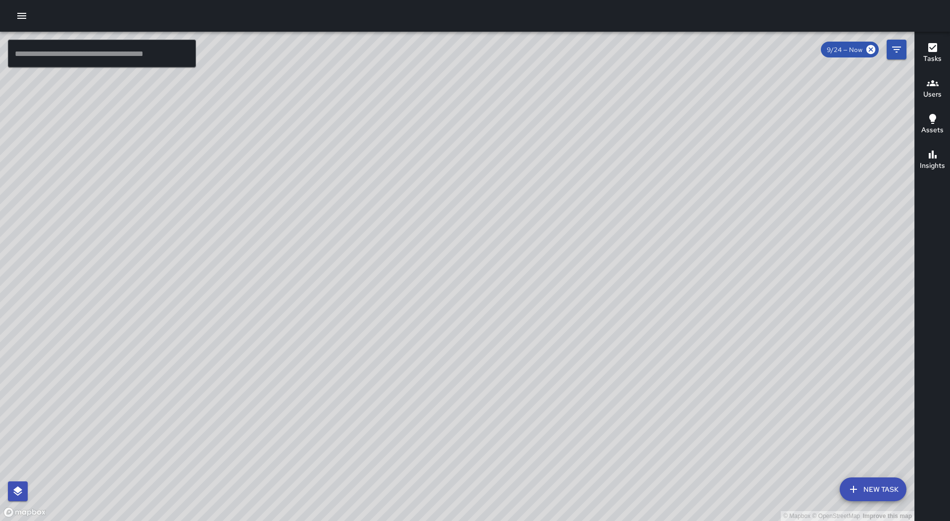
click at [20, 11] on icon "button" at bounding box center [22, 16] width 12 height 12
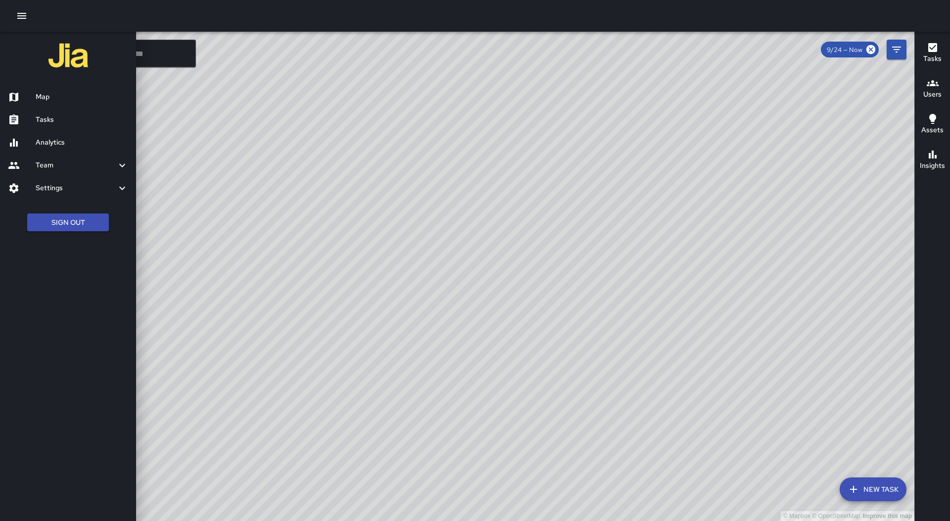
click at [85, 123] on h6 "Tasks" at bounding box center [82, 119] width 93 height 11
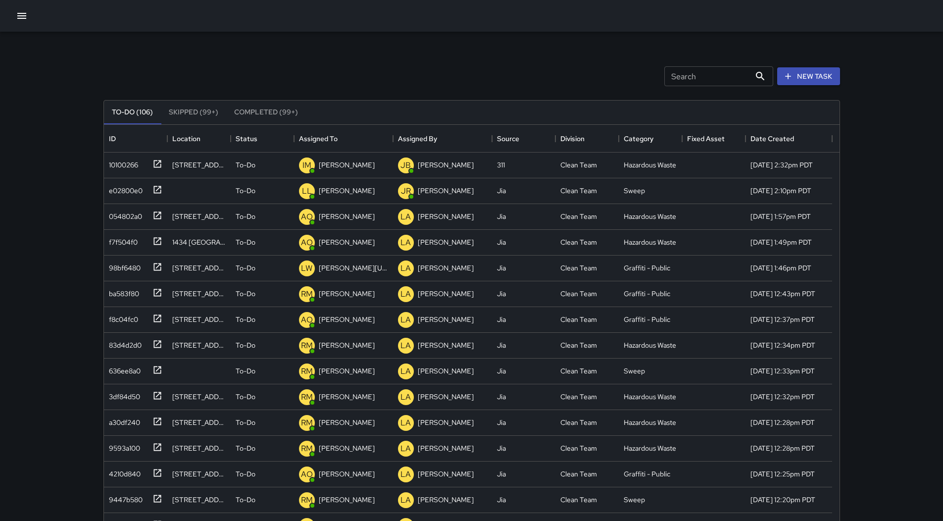
scroll to position [412, 728]
click at [339, 147] on div "Assigned To" at bounding box center [343, 139] width 89 height 28
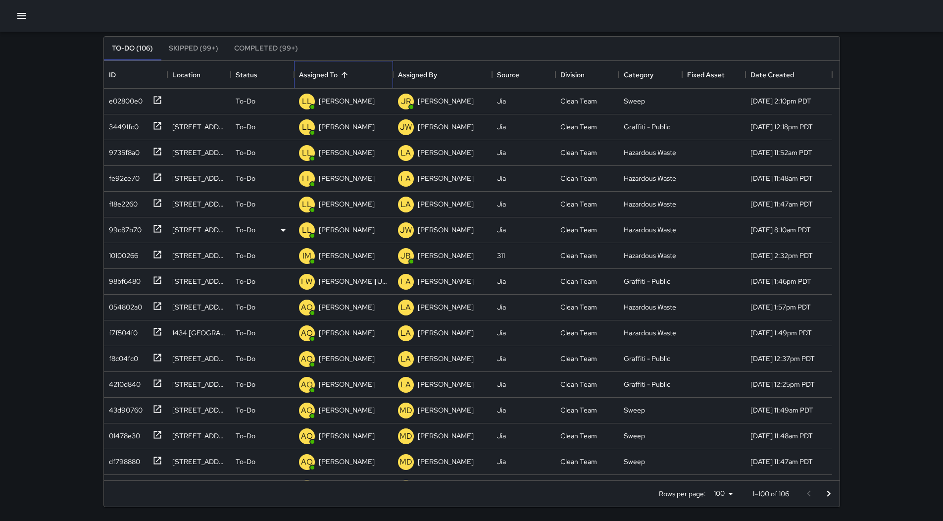
scroll to position [0, 0]
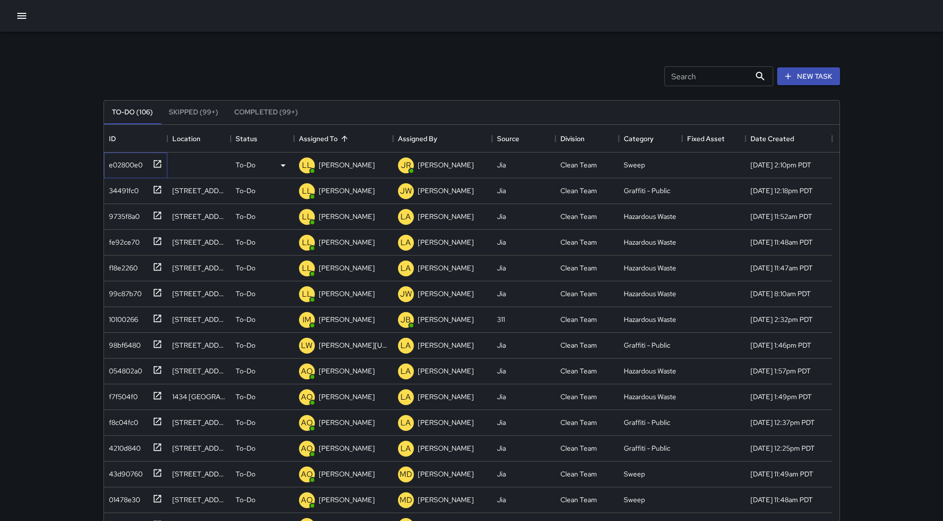
click at [153, 172] on div "e02800e0" at bounding box center [135, 165] width 63 height 26
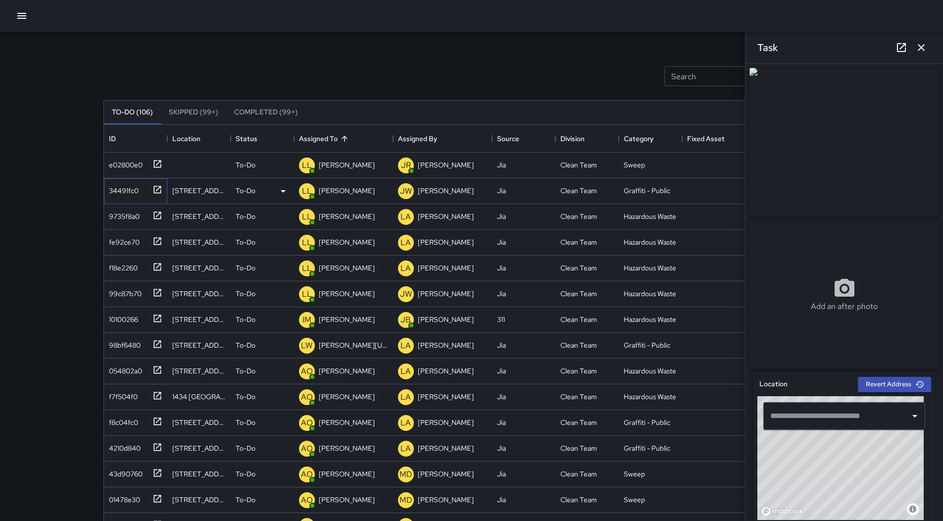
click at [133, 194] on div "34491fc0" at bounding box center [122, 189] width 34 height 14
click at [138, 216] on div "9735f8a0" at bounding box center [122, 214] width 35 height 14
click at [138, 204] on div "9735f8a0" at bounding box center [135, 217] width 63 height 26
click at [138, 192] on div "34491fc0" at bounding box center [122, 189] width 34 height 14
click at [147, 167] on div "e02800e0" at bounding box center [133, 163] width 57 height 16
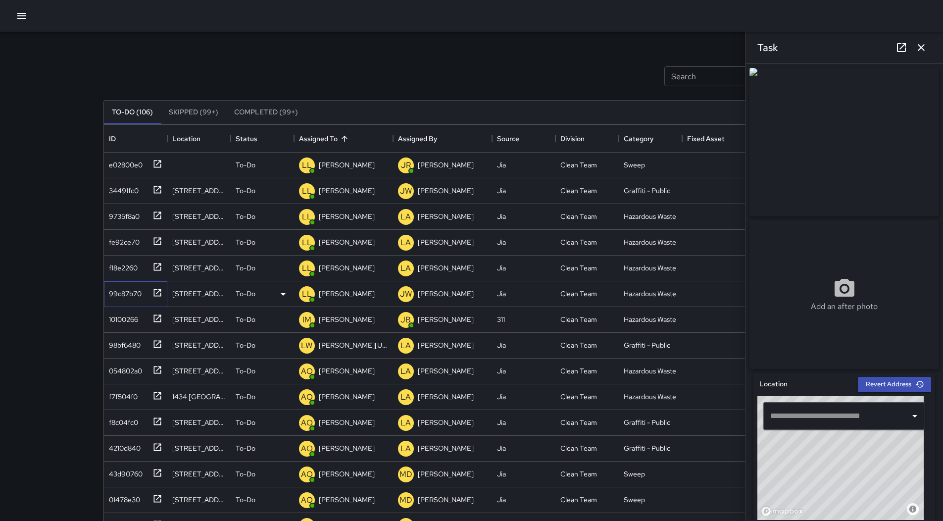
click at [120, 293] on div "99c87b70" at bounding box center [123, 292] width 37 height 14
click at [125, 273] on div "f18e2260" at bounding box center [133, 266] width 57 height 16
click at [129, 249] on div "fe92ce70" at bounding box center [135, 243] width 63 height 26
click at [133, 227] on div "9735f8a0" at bounding box center [135, 217] width 63 height 26
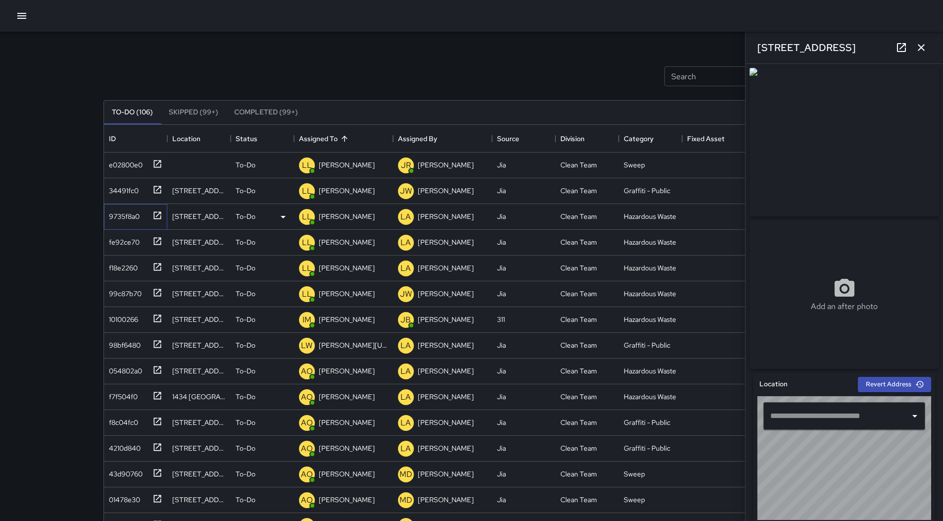
type input "**********"
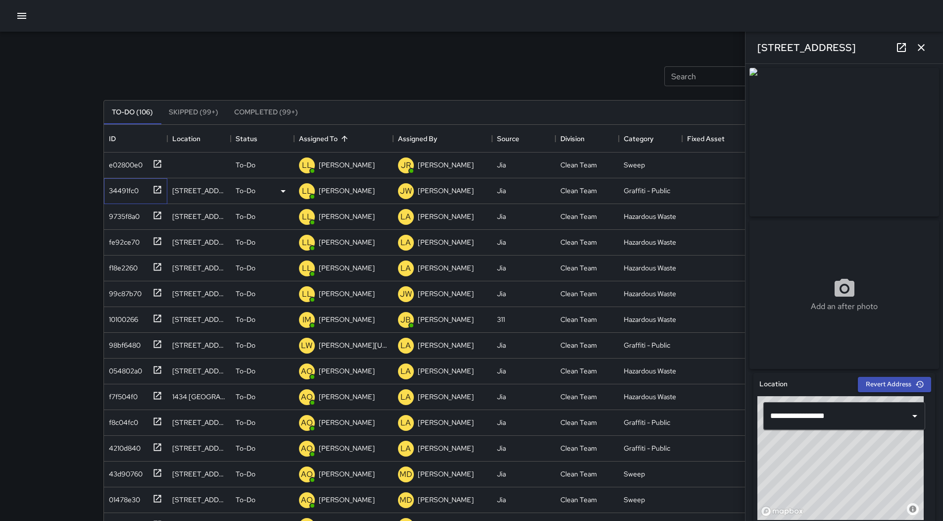
click at [144, 198] on div "34491fc0" at bounding box center [135, 191] width 63 height 26
click at [146, 181] on div "34491fc0" at bounding box center [133, 189] width 57 height 16
click at [145, 209] on div "9735f8a0" at bounding box center [133, 214] width 57 height 16
click at [145, 177] on div "e02800e0" at bounding box center [135, 165] width 63 height 26
click at [333, 167] on p "[PERSON_NAME]" at bounding box center [347, 165] width 56 height 10
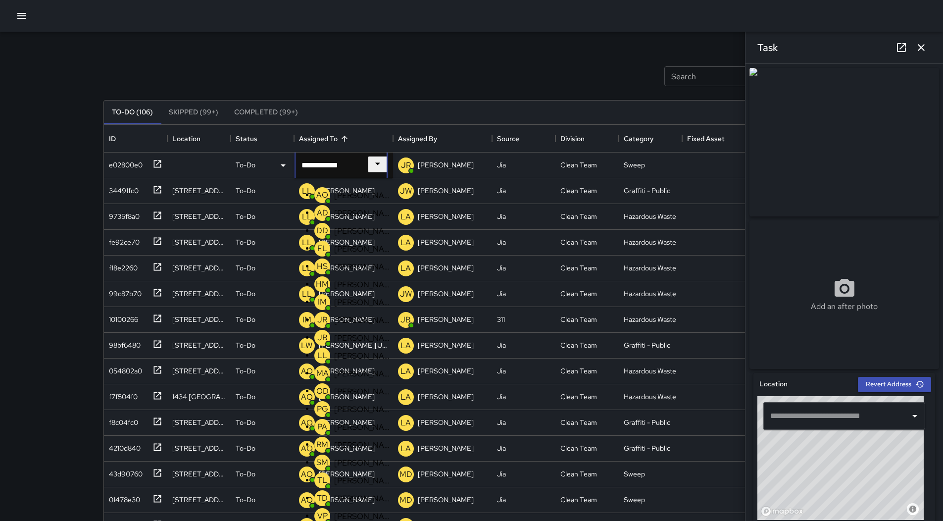
scroll to position [253, 0]
click at [348, 511] on p "[PERSON_NAME]" at bounding box center [363, 516] width 58 height 10
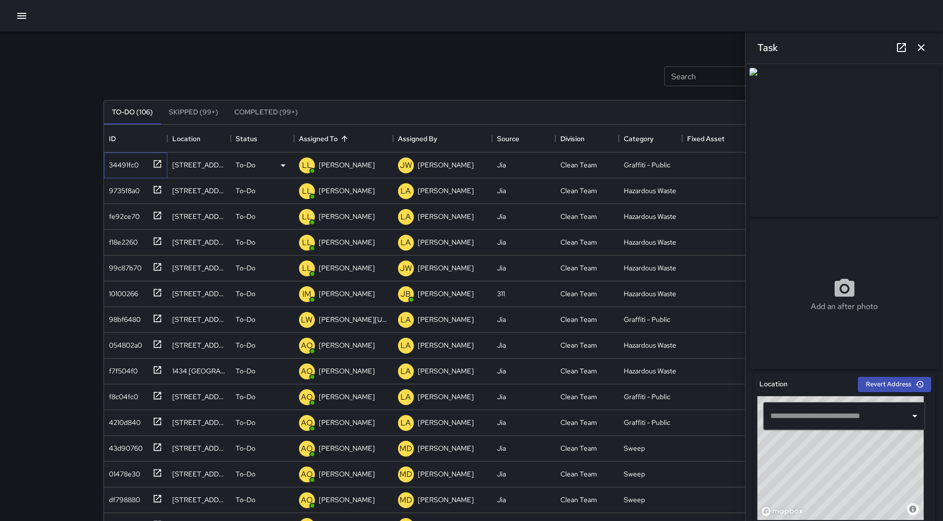
click at [128, 171] on div "34491fc0" at bounding box center [133, 163] width 57 height 16
click at [343, 164] on p "[PERSON_NAME]" at bounding box center [347, 165] width 56 height 10
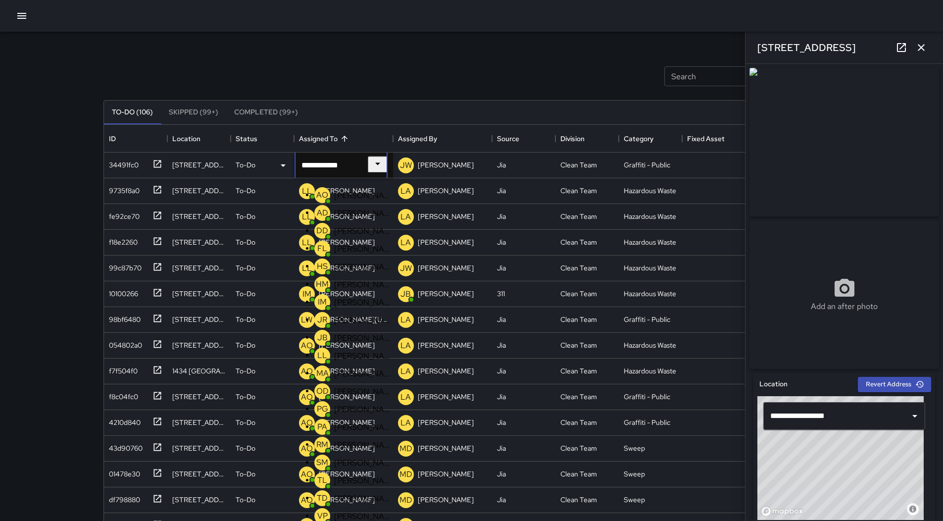
scroll to position [302, 0]
click at [343, 511] on p "[PERSON_NAME]" at bounding box center [363, 516] width 58 height 10
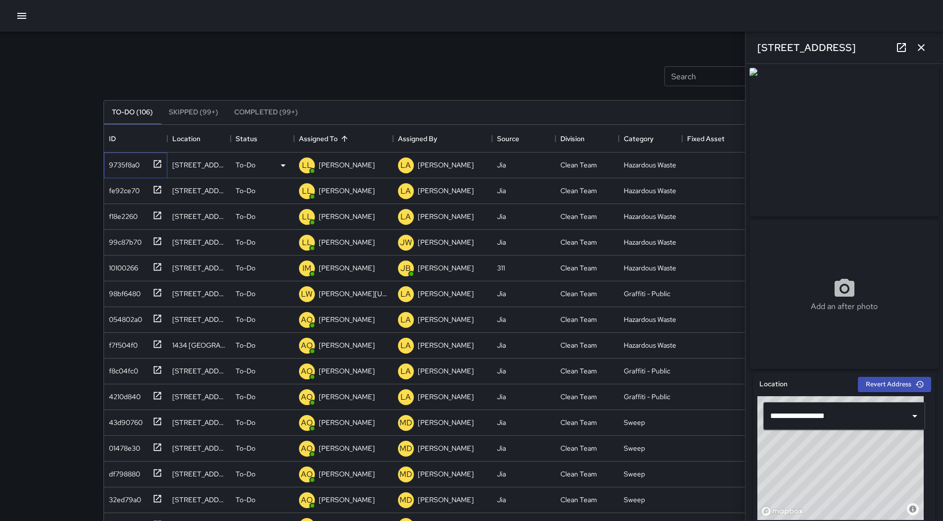
click at [149, 173] on div "9735f8a0" at bounding box center [135, 165] width 63 height 26
click at [338, 167] on p "[PERSON_NAME]" at bounding box center [347, 165] width 56 height 10
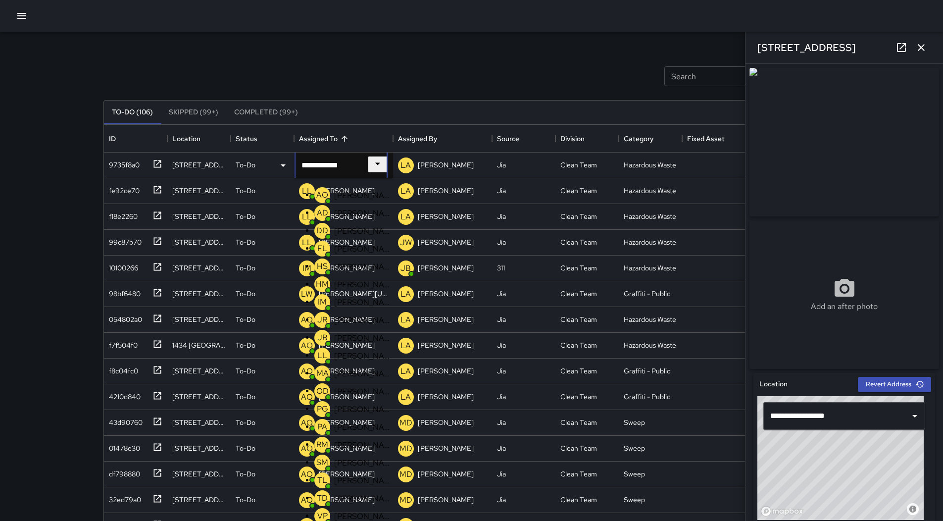
scroll to position [203, 0]
click at [358, 511] on p "[PERSON_NAME]" at bounding box center [363, 516] width 58 height 10
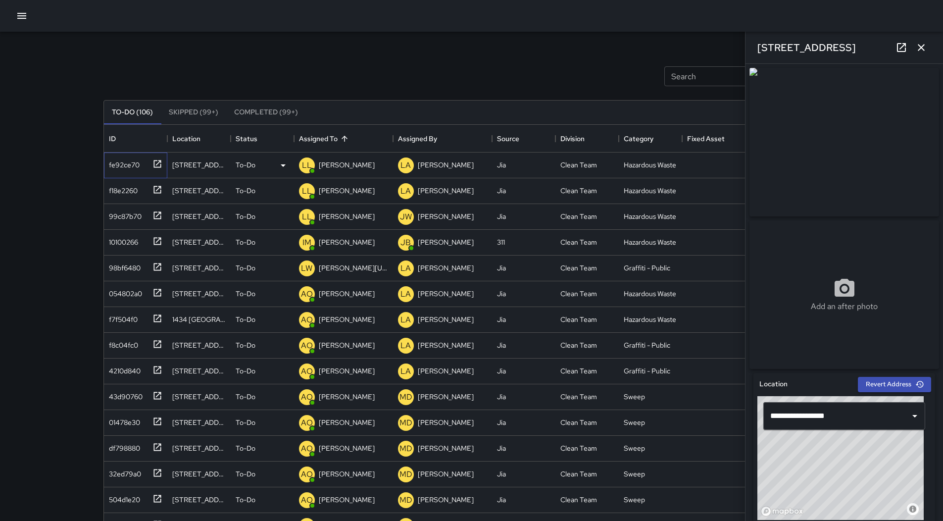
click at [113, 162] on div "fe92ce70" at bounding box center [122, 163] width 35 height 14
click at [345, 164] on p "[PERSON_NAME]" at bounding box center [347, 165] width 56 height 10
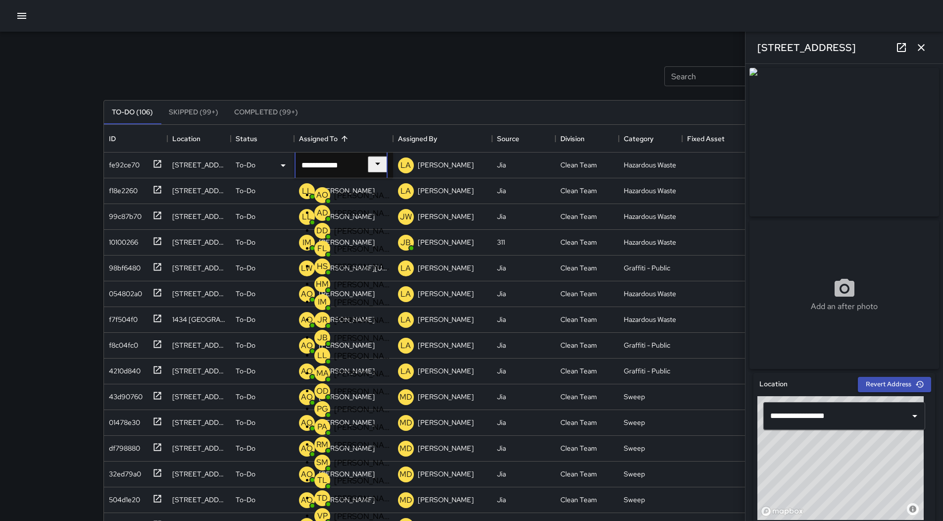
scroll to position [302, 0]
click at [345, 511] on p "[PERSON_NAME]" at bounding box center [363, 516] width 58 height 10
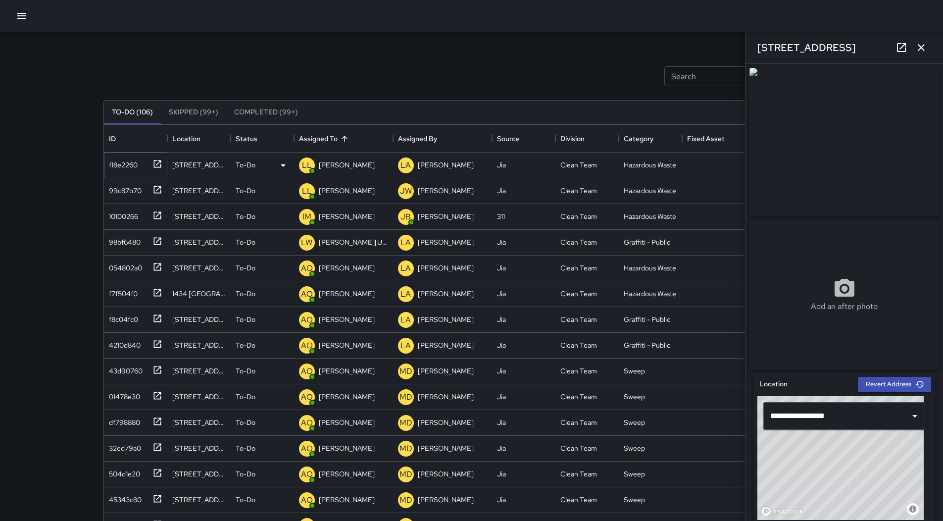
click at [136, 174] on div "f18e2260" at bounding box center [135, 165] width 63 height 26
click at [344, 163] on p "[PERSON_NAME]" at bounding box center [347, 165] width 56 height 10
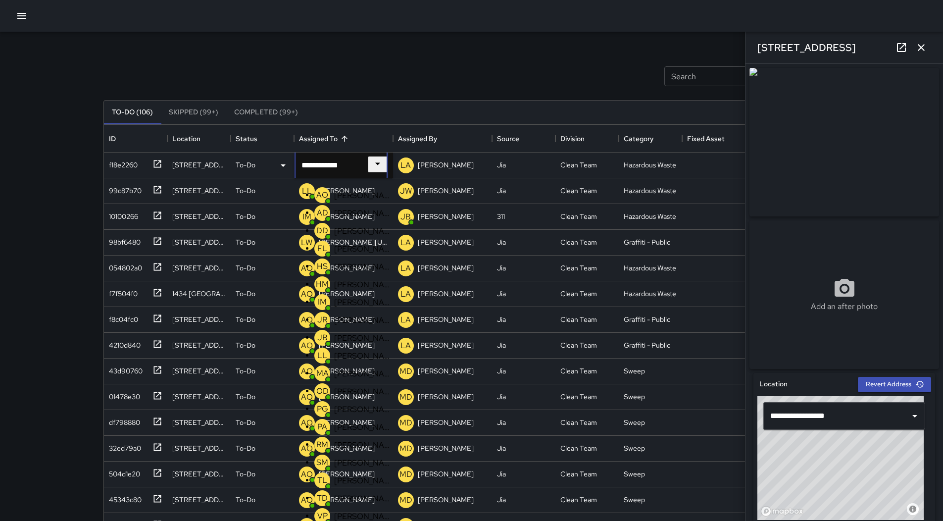
scroll to position [253, 0]
click at [358, 511] on p "[PERSON_NAME]" at bounding box center [363, 516] width 58 height 10
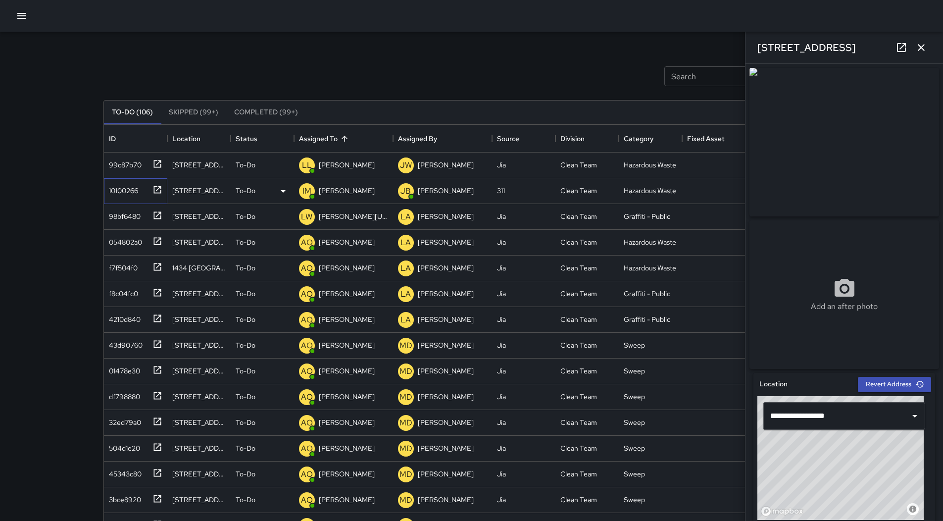
click at [120, 179] on div "10100266" at bounding box center [135, 191] width 63 height 26
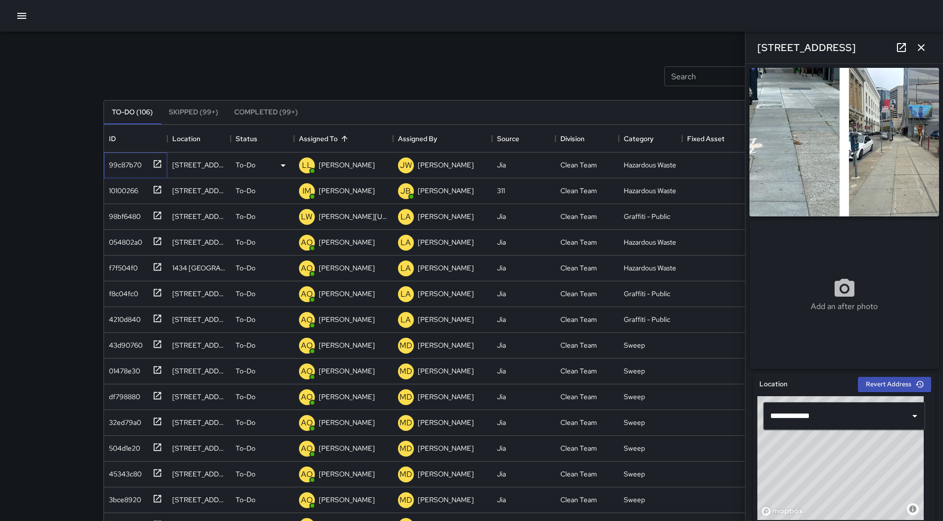
click at [127, 162] on div "99c87b70" at bounding box center [123, 163] width 37 height 14
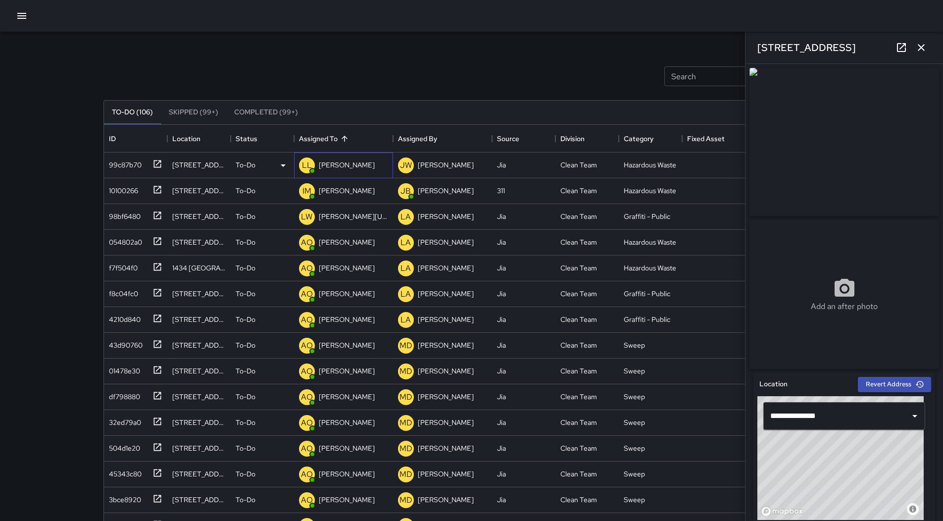
click at [345, 164] on p "[PERSON_NAME]" at bounding box center [347, 165] width 56 height 10
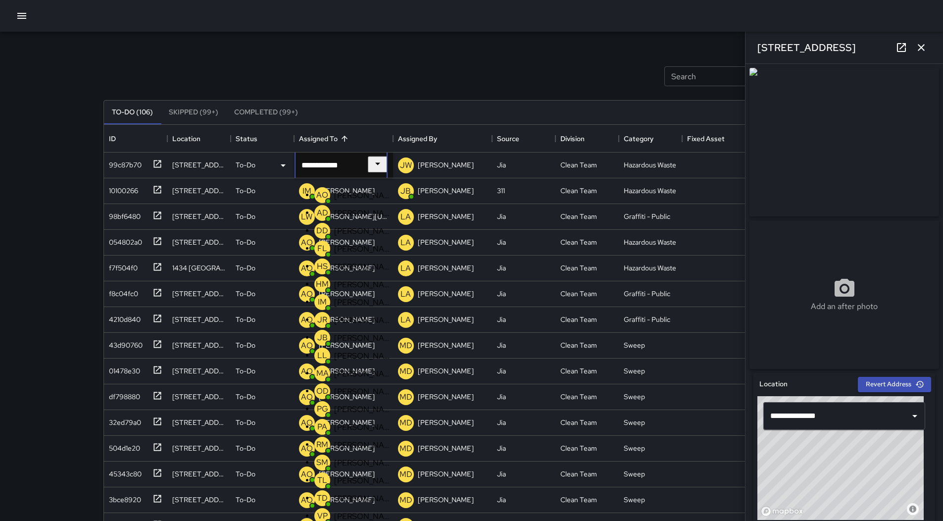
click at [352, 511] on p "[PERSON_NAME]" at bounding box center [363, 516] width 58 height 10
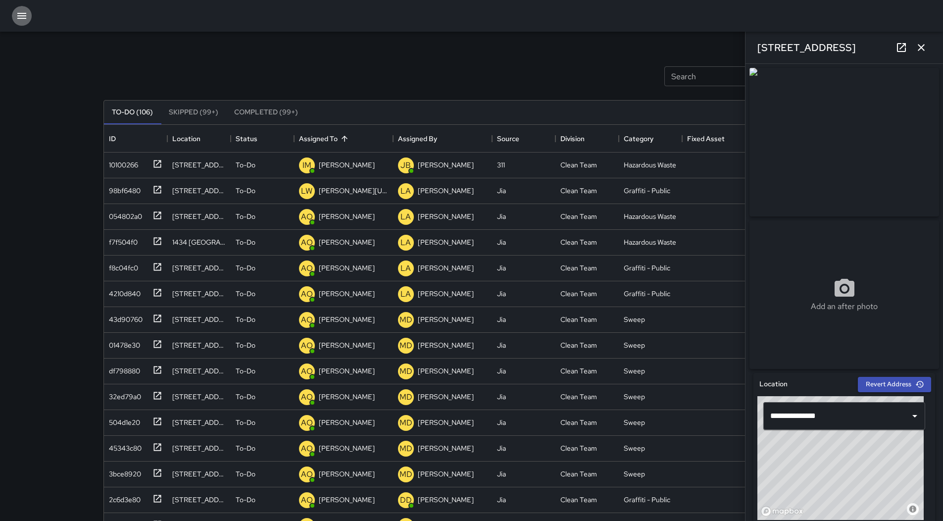
click at [21, 11] on icon "button" at bounding box center [22, 16] width 12 height 12
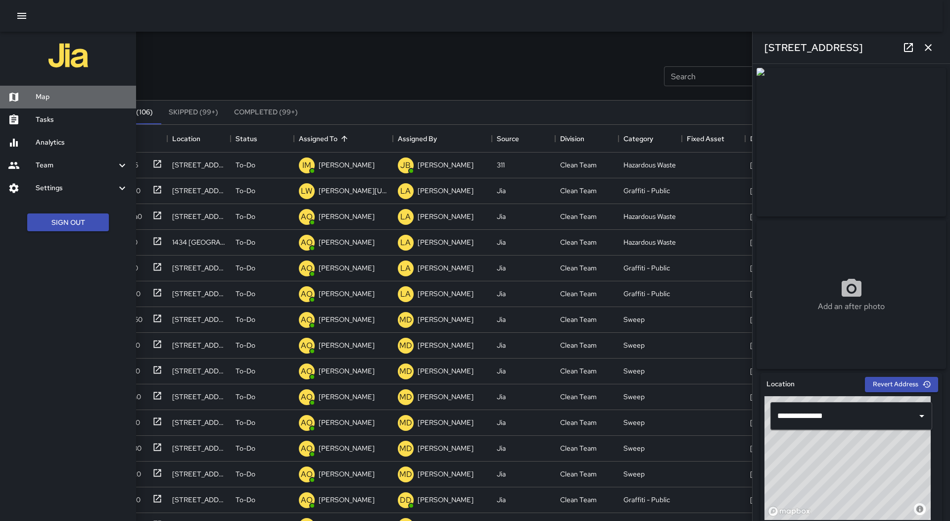
click at [91, 98] on h6 "Map" at bounding box center [82, 97] width 93 height 11
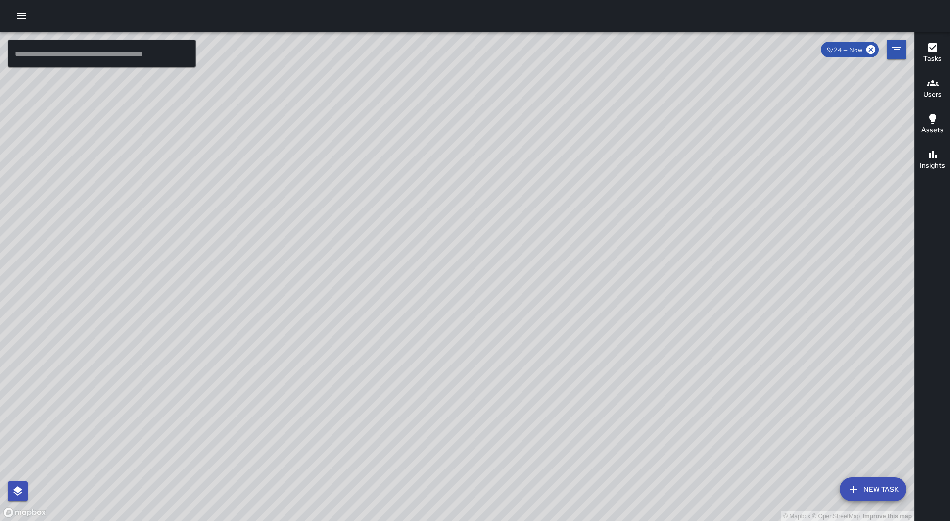
drag, startPoint x: 743, startPoint y: 258, endPoint x: 502, endPoint y: 253, distance: 241.0
click at [501, 256] on div "© Mapbox © OpenStreetMap Improve this map" at bounding box center [457, 276] width 914 height 489
